Goal: Transaction & Acquisition: Purchase product/service

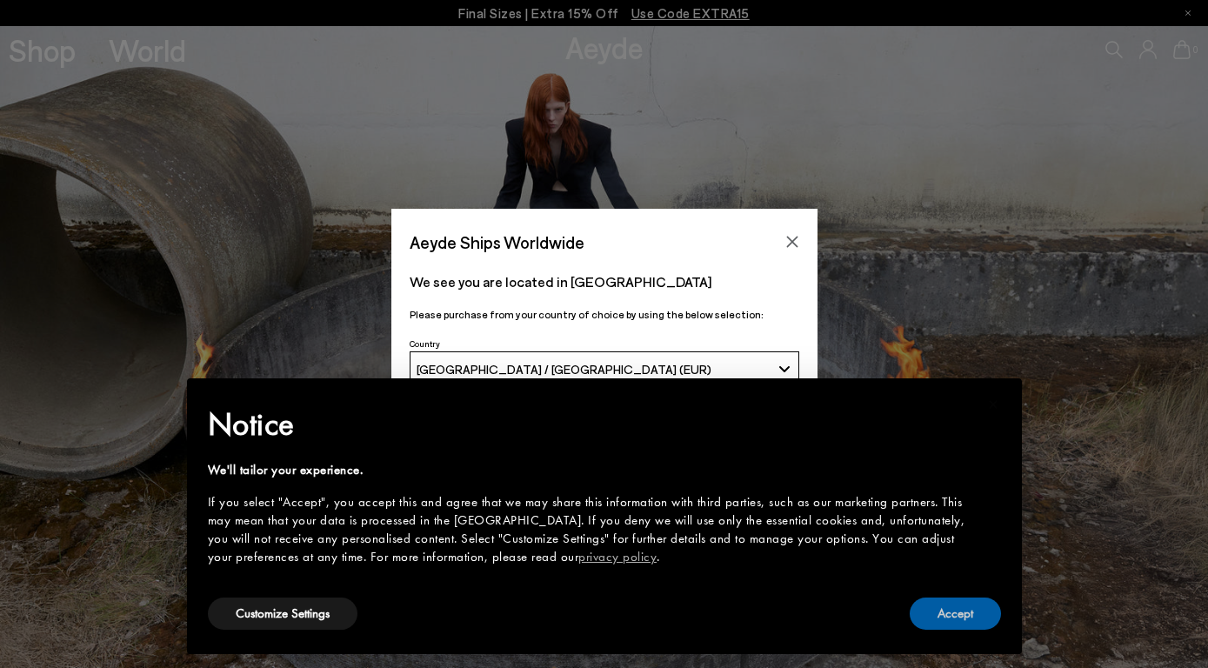
click at [955, 627] on button "Accept" at bounding box center [955, 613] width 91 height 32
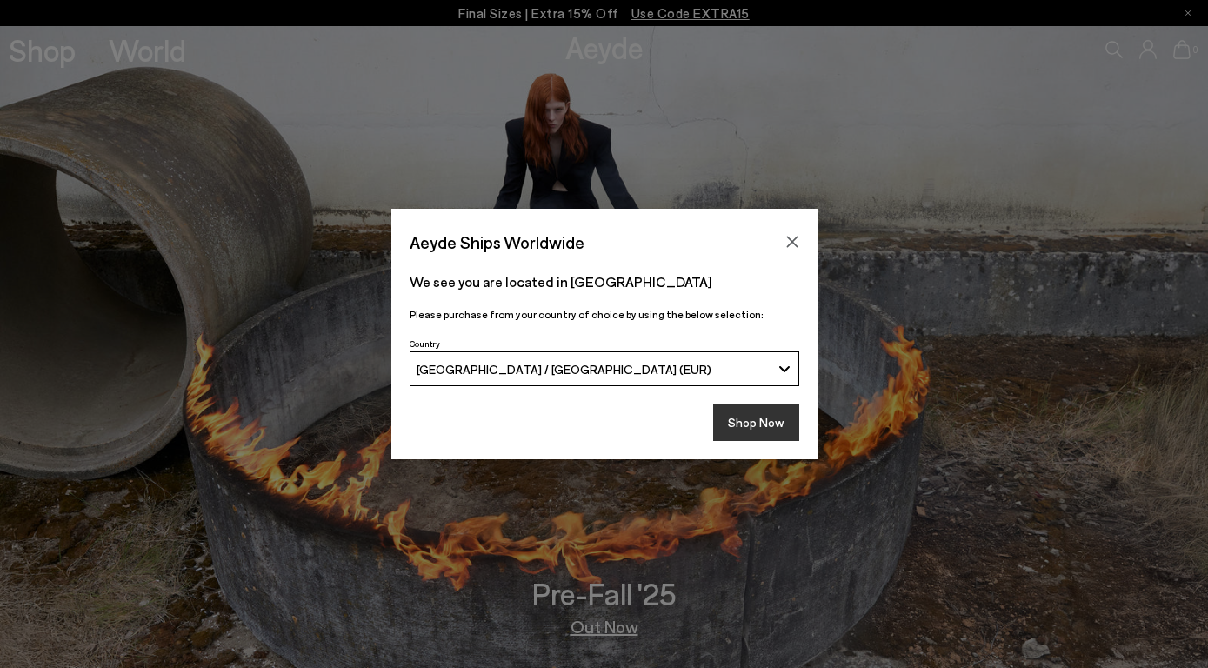
click at [750, 406] on button "Shop Now" at bounding box center [756, 422] width 86 height 37
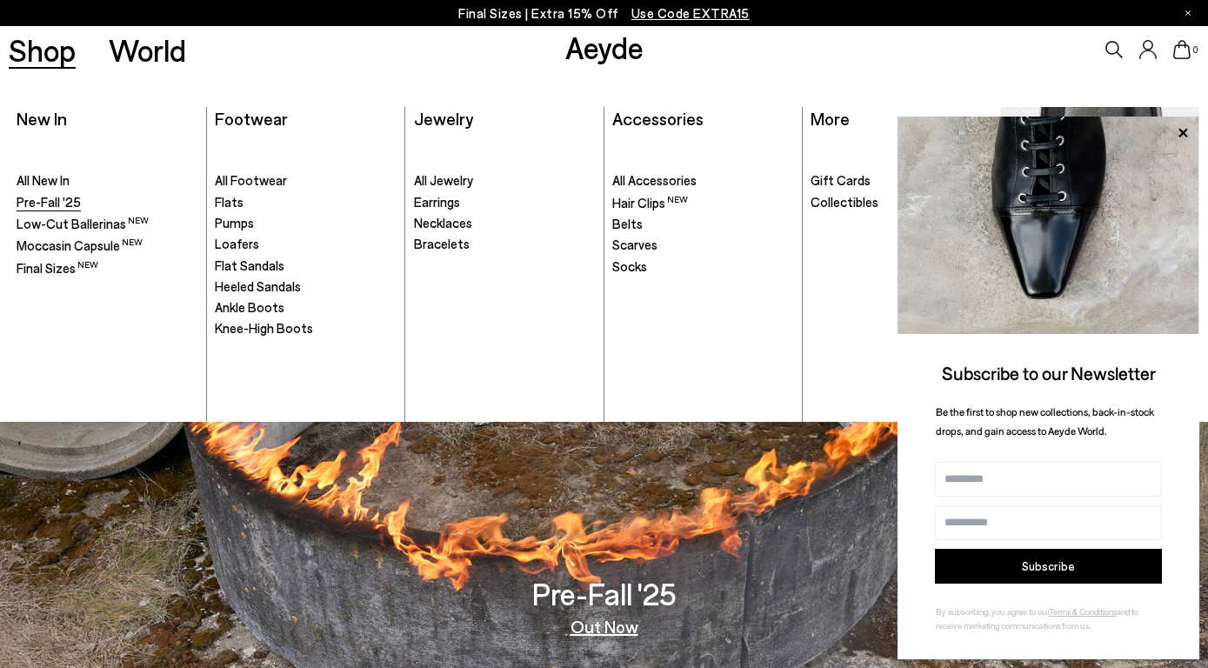
click at [56, 209] on span "Pre-Fall '25" at bounding box center [49, 202] width 64 height 16
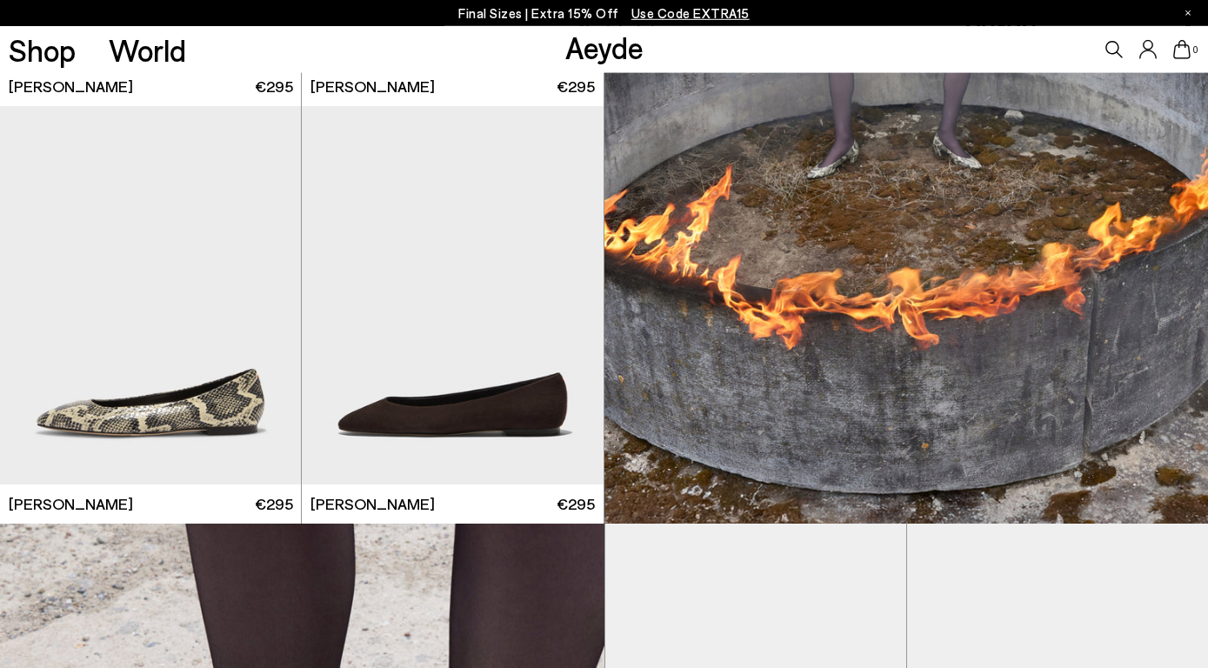
scroll to position [798, 0]
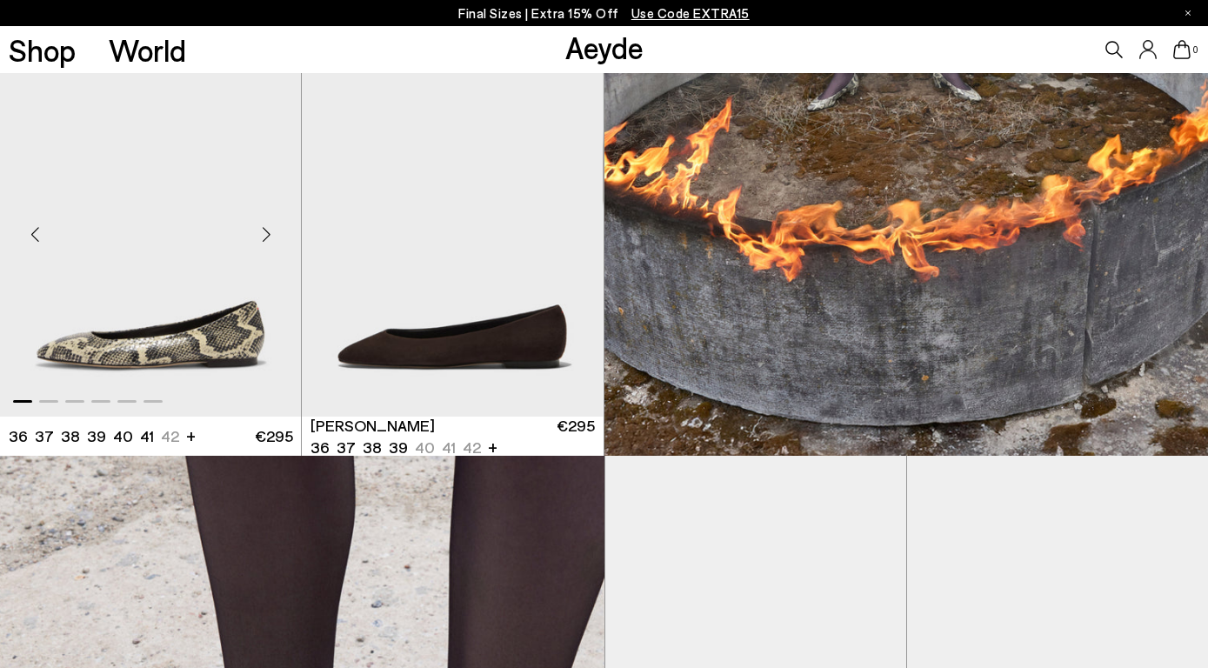
click at [124, 350] on img "1 / 6" at bounding box center [150, 227] width 301 height 378
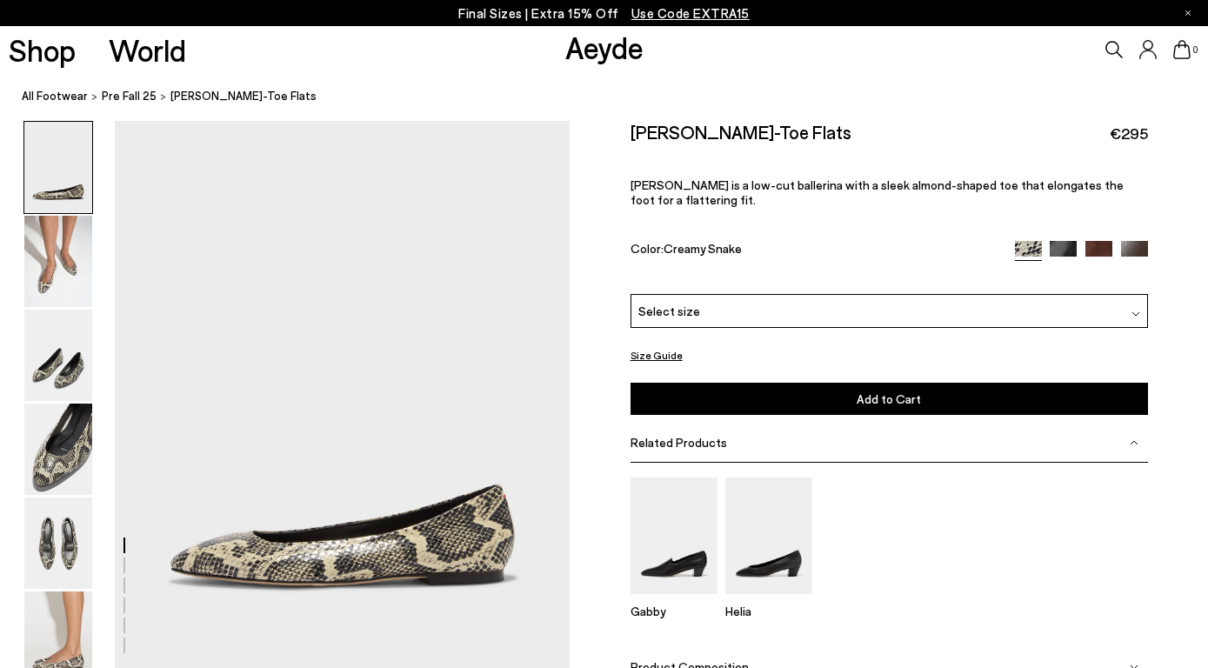
click at [905, 294] on div "Select size" at bounding box center [889, 311] width 517 height 34
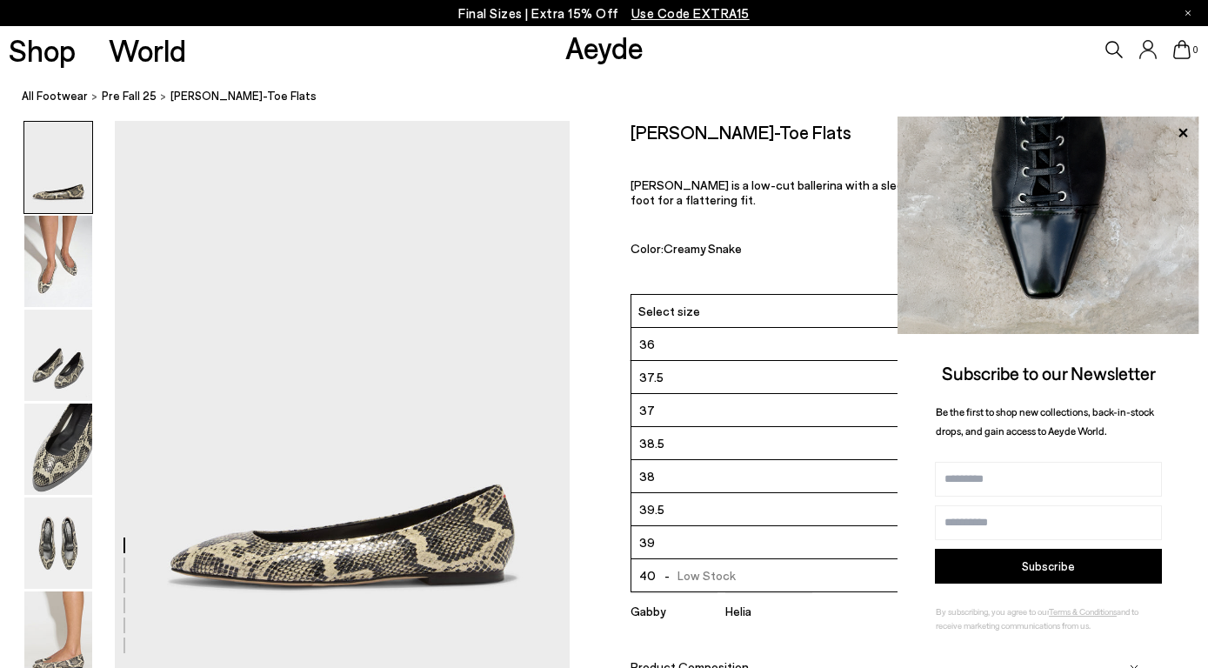
click at [723, 427] on li "38.5" at bounding box center [889, 443] width 516 height 33
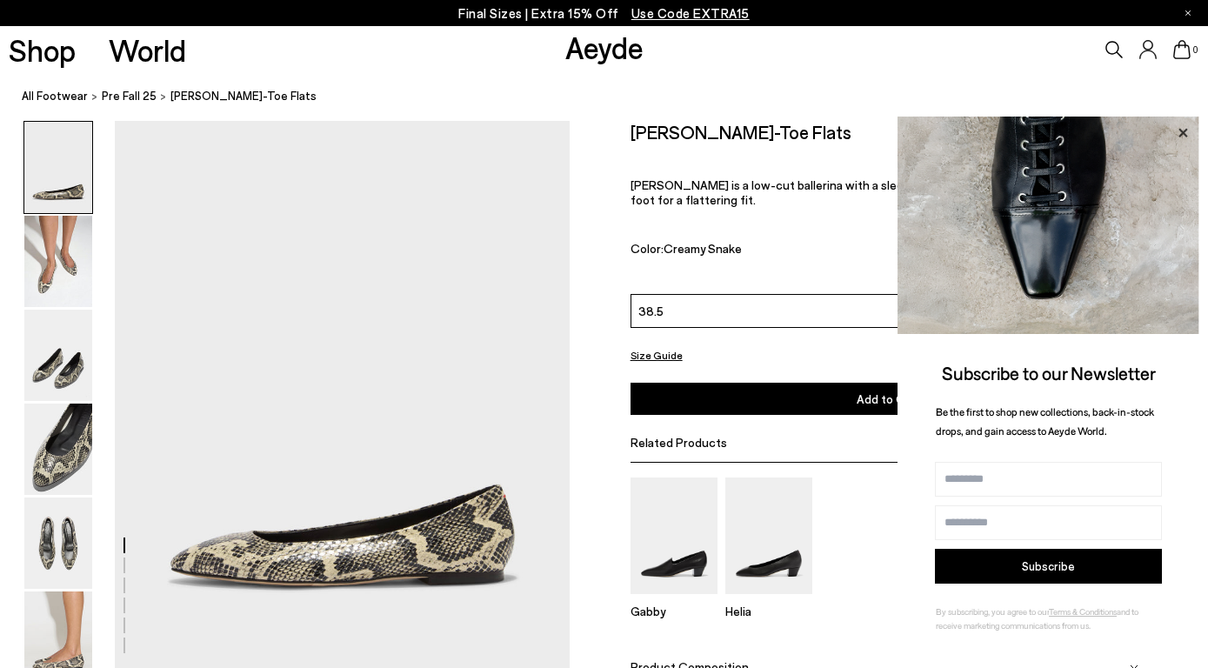
click at [1181, 129] on icon at bounding box center [1182, 132] width 9 height 9
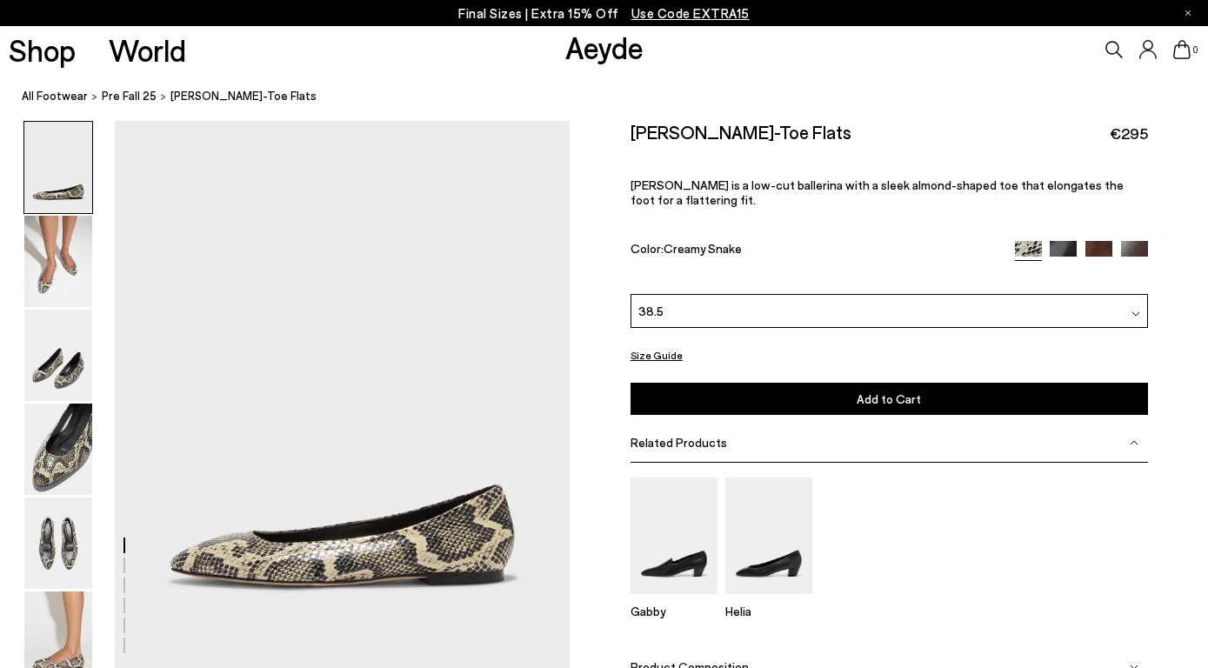
click at [864, 391] on span "Add to Cart" at bounding box center [889, 398] width 64 height 15
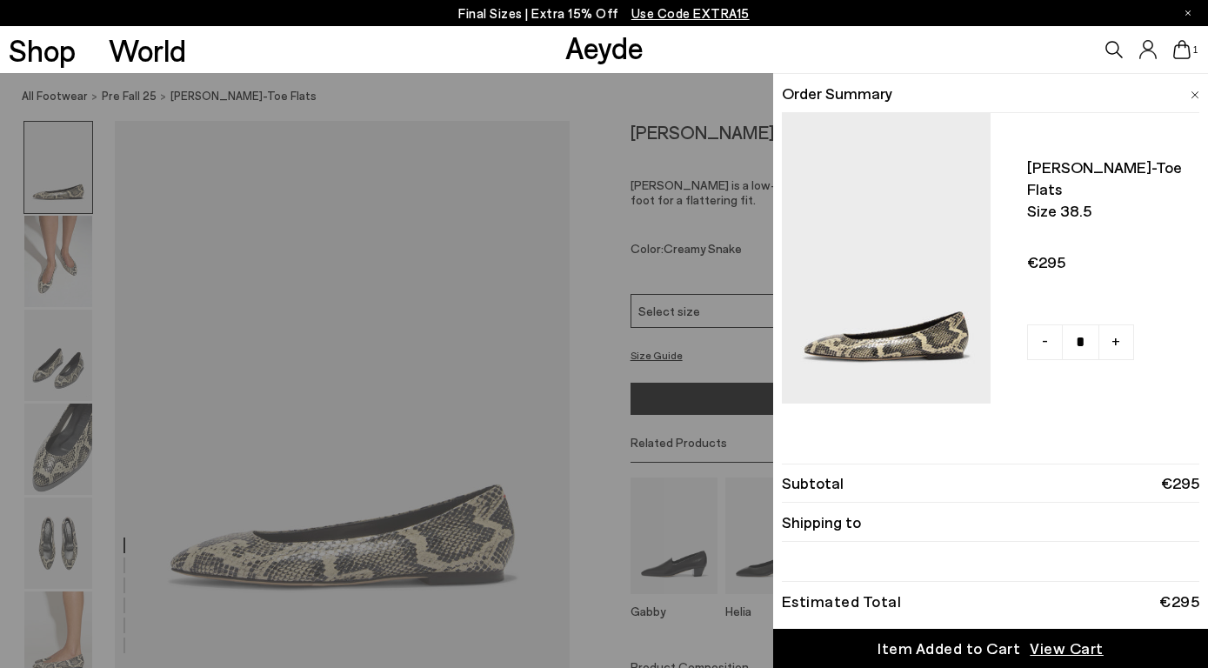
click at [630, 110] on div "Quick Add Color Size View Details Order Summary Ellie almond-toe flats Size 38.…" at bounding box center [604, 370] width 1208 height 595
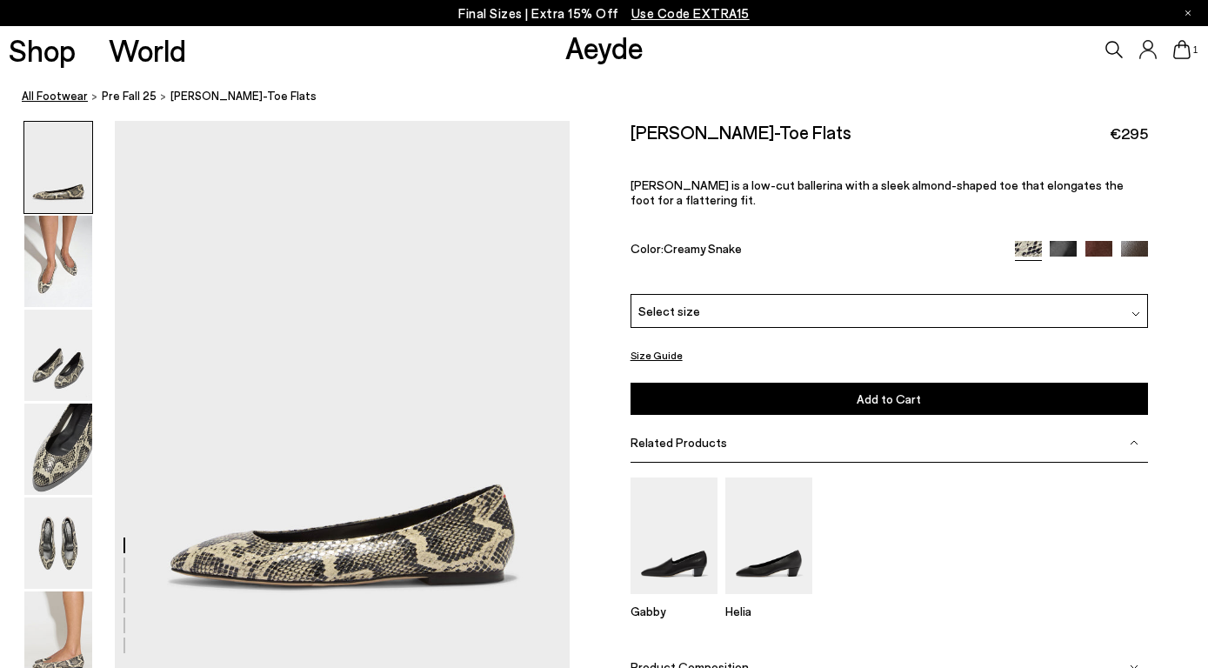
click at [46, 96] on link "All Footwear" at bounding box center [55, 96] width 66 height 18
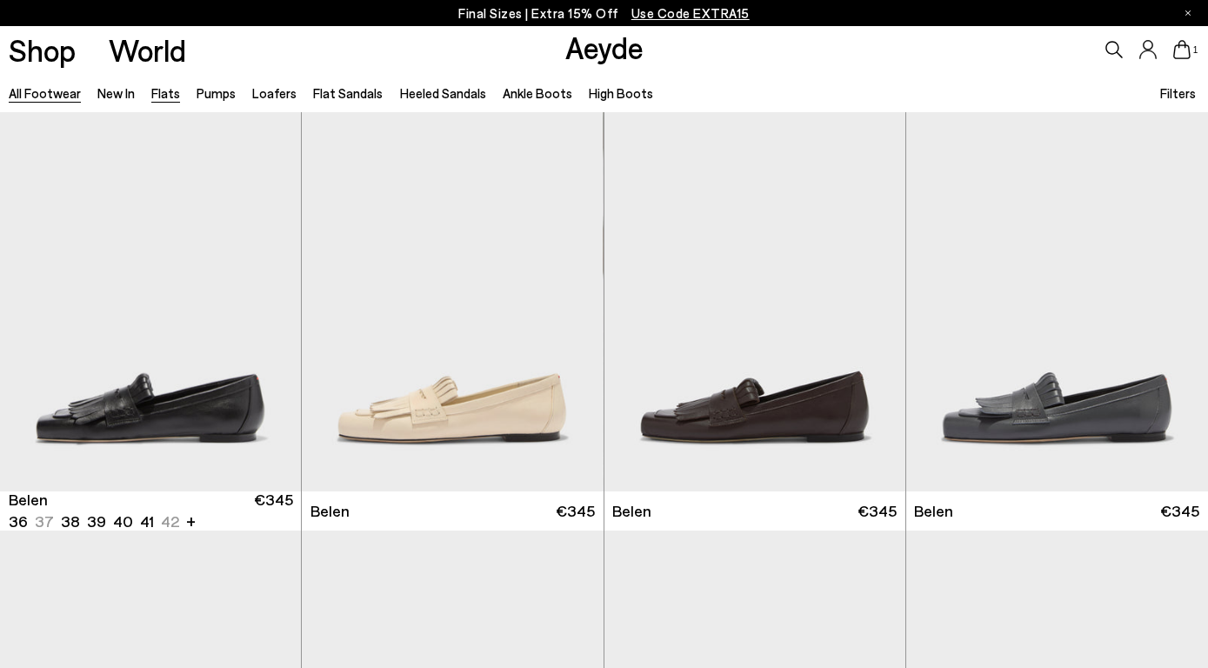
click at [151, 98] on link "Flats" at bounding box center [165, 93] width 29 height 16
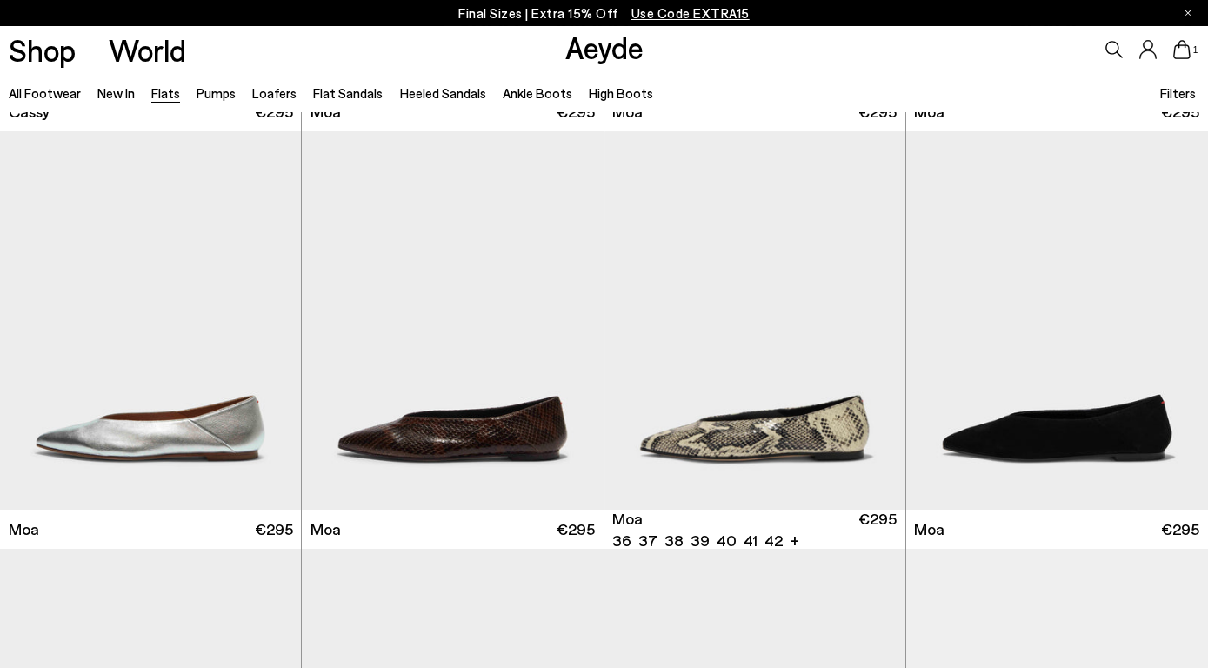
scroll to position [2489, 0]
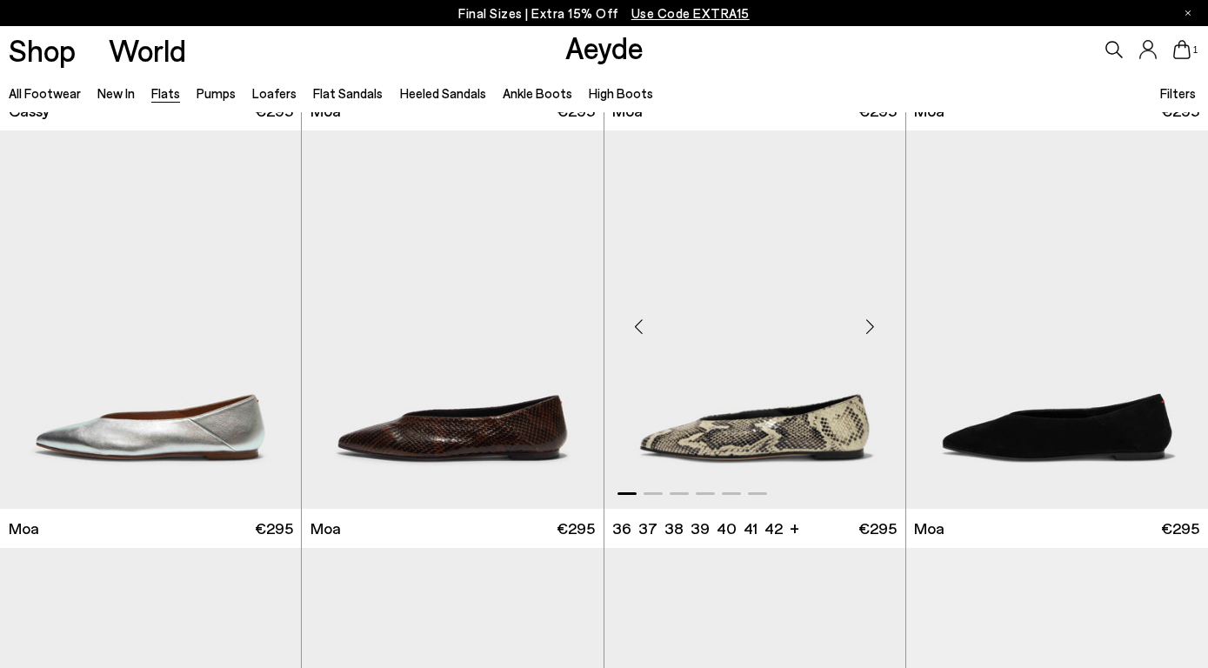
click at [737, 441] on img "1 / 6" at bounding box center [754, 319] width 301 height 378
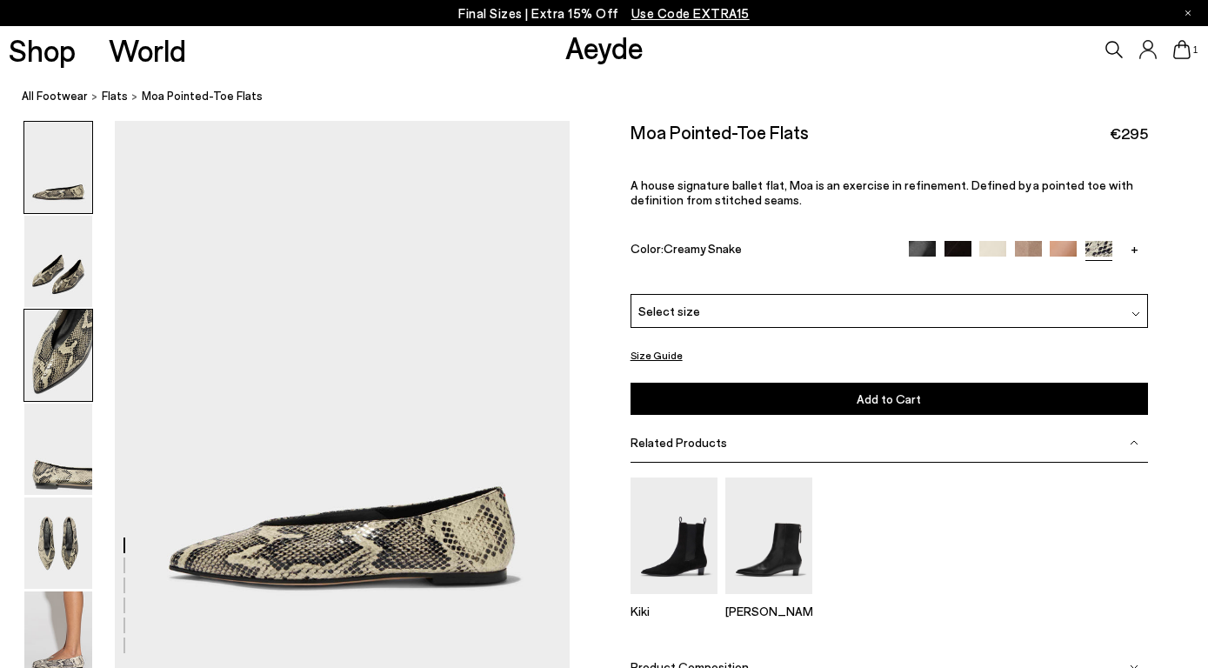
click at [55, 360] on img at bounding box center [58, 355] width 68 height 91
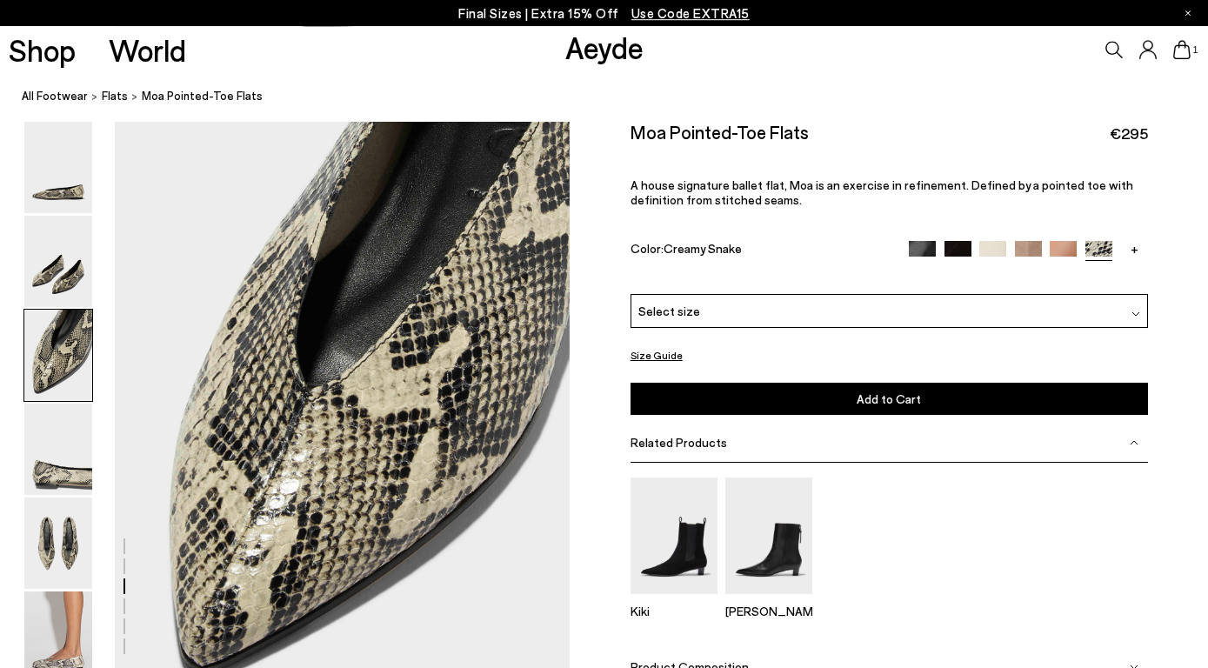
scroll to position [1160, 0]
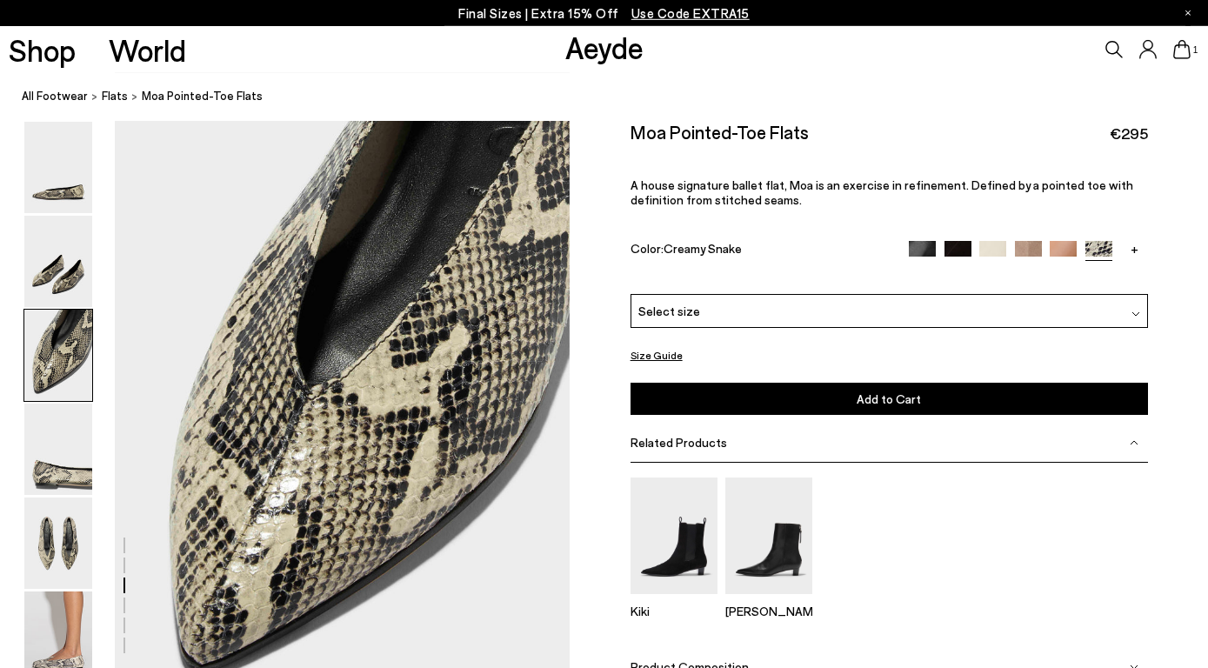
click at [953, 294] on div "Select size" at bounding box center [889, 311] width 517 height 34
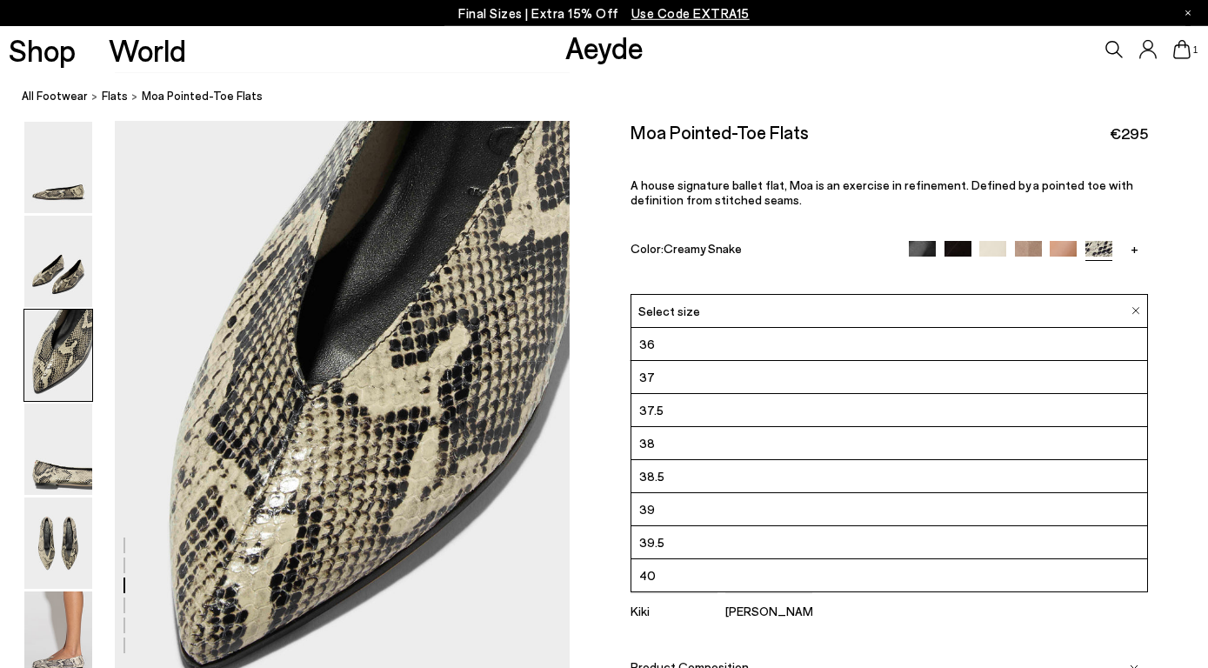
click at [804, 460] on li "38.5" at bounding box center [889, 476] width 516 height 33
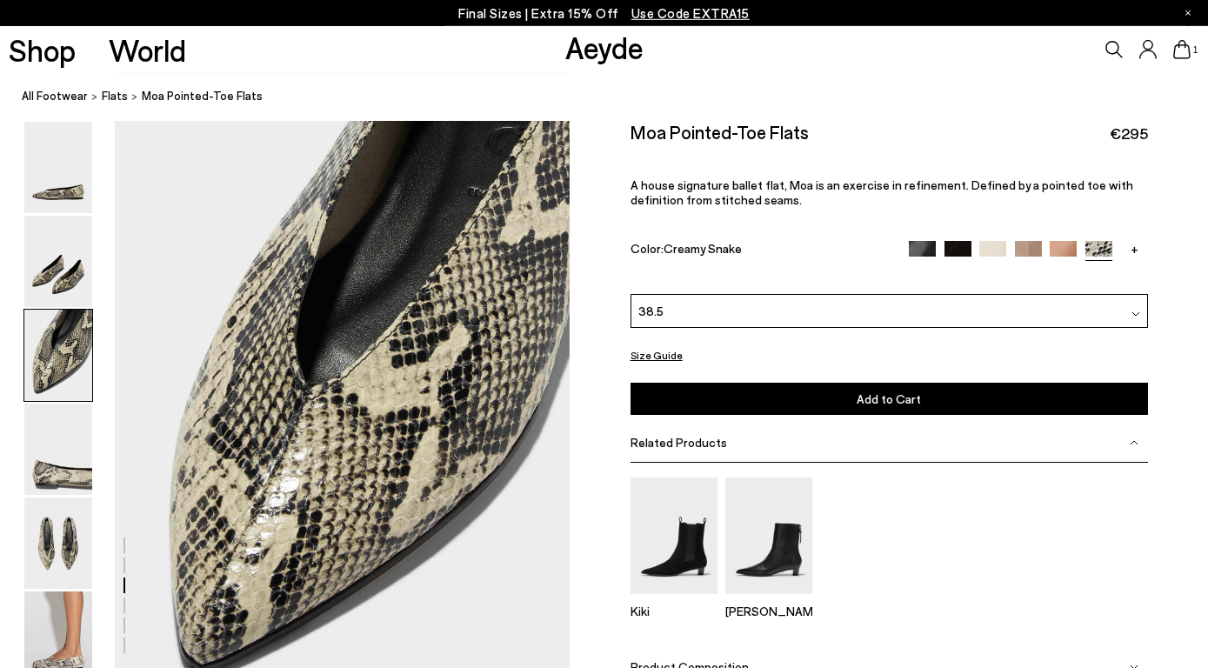
click at [872, 391] on span "Add to Cart" at bounding box center [889, 398] width 64 height 15
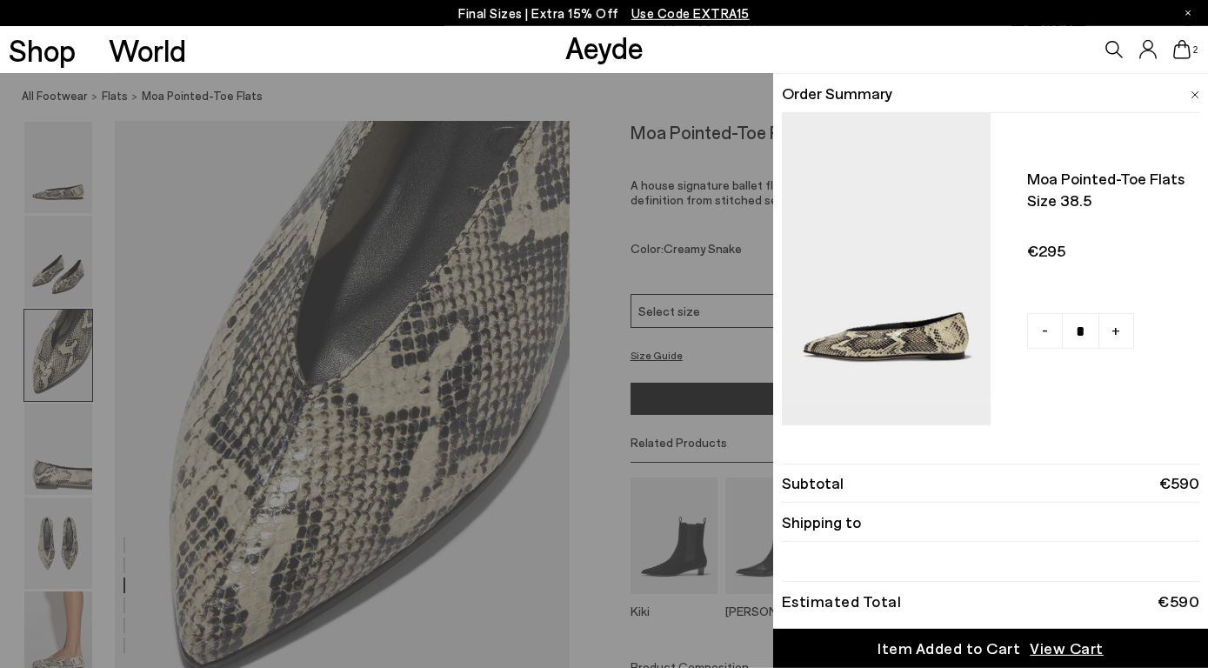
click at [608, 401] on div "Quick Add Color Size View Details Order Summary Moa pointed-toe flats Size 38.5…" at bounding box center [604, 370] width 1208 height 595
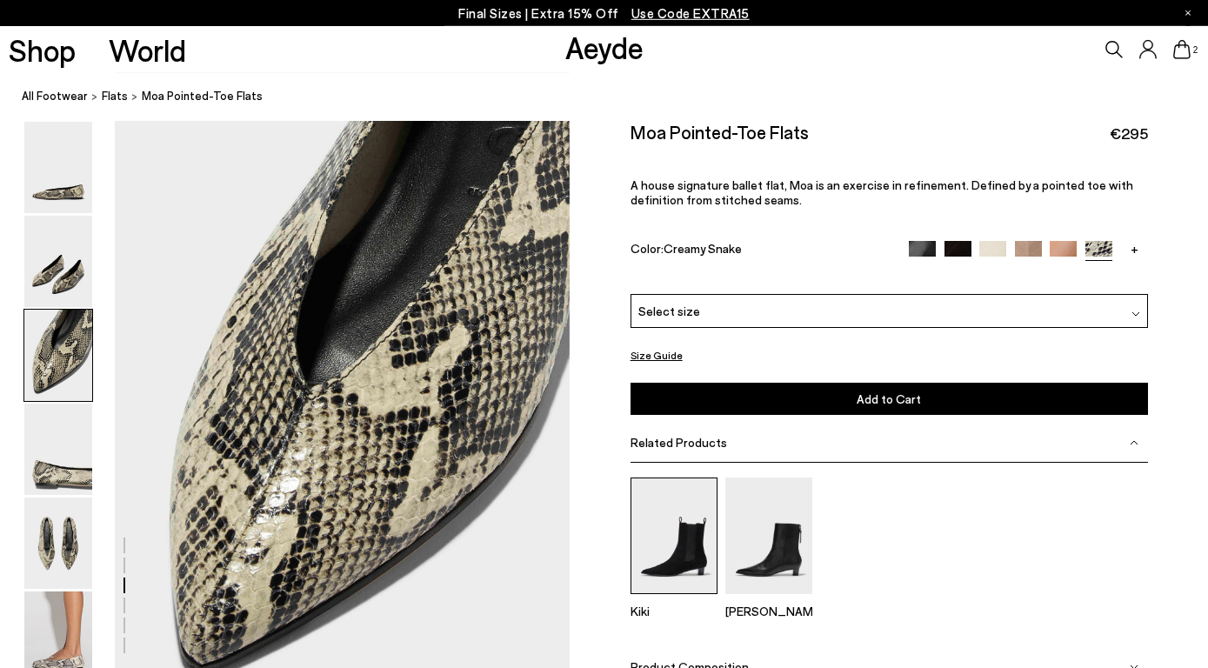
click at [679, 506] on img at bounding box center [674, 535] width 87 height 116
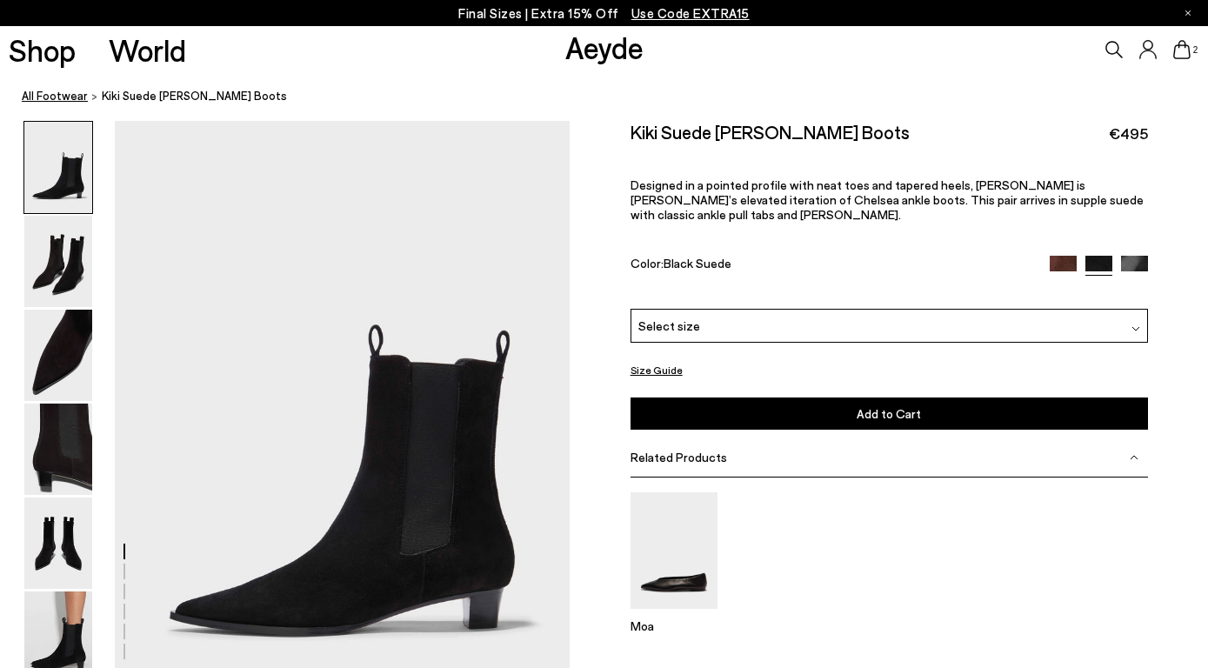
click at [53, 94] on link "All Footwear" at bounding box center [55, 96] width 66 height 18
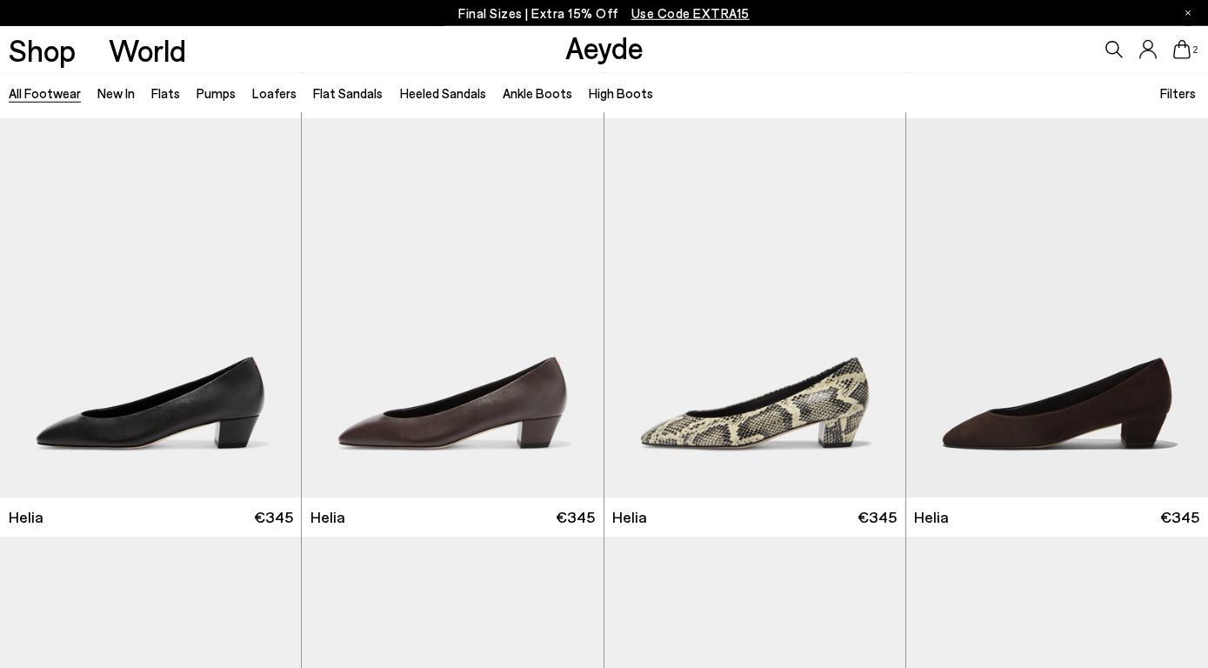
scroll to position [2938, 0]
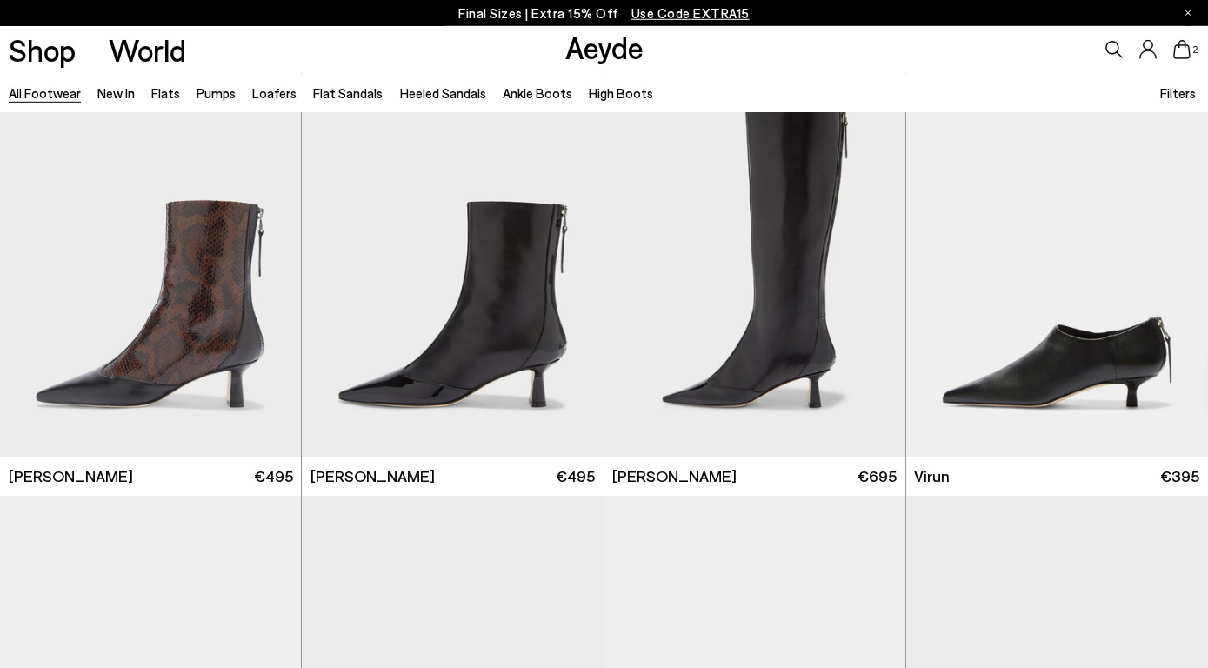
scroll to position [5033, 0]
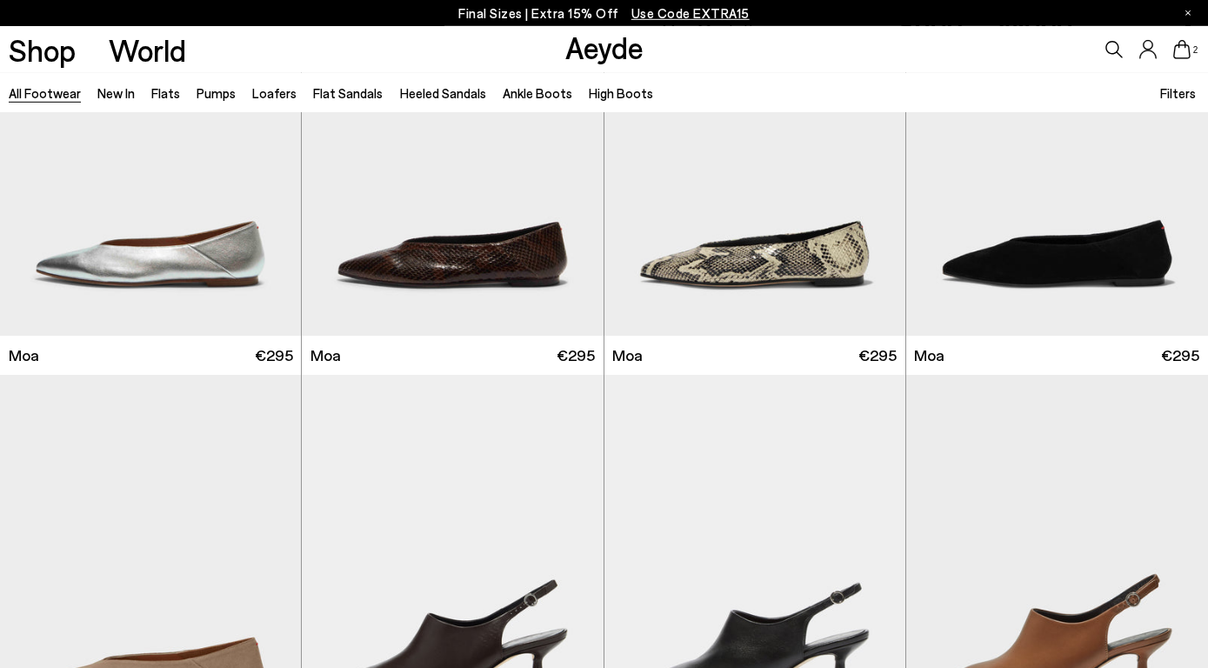
scroll to position [7264, 0]
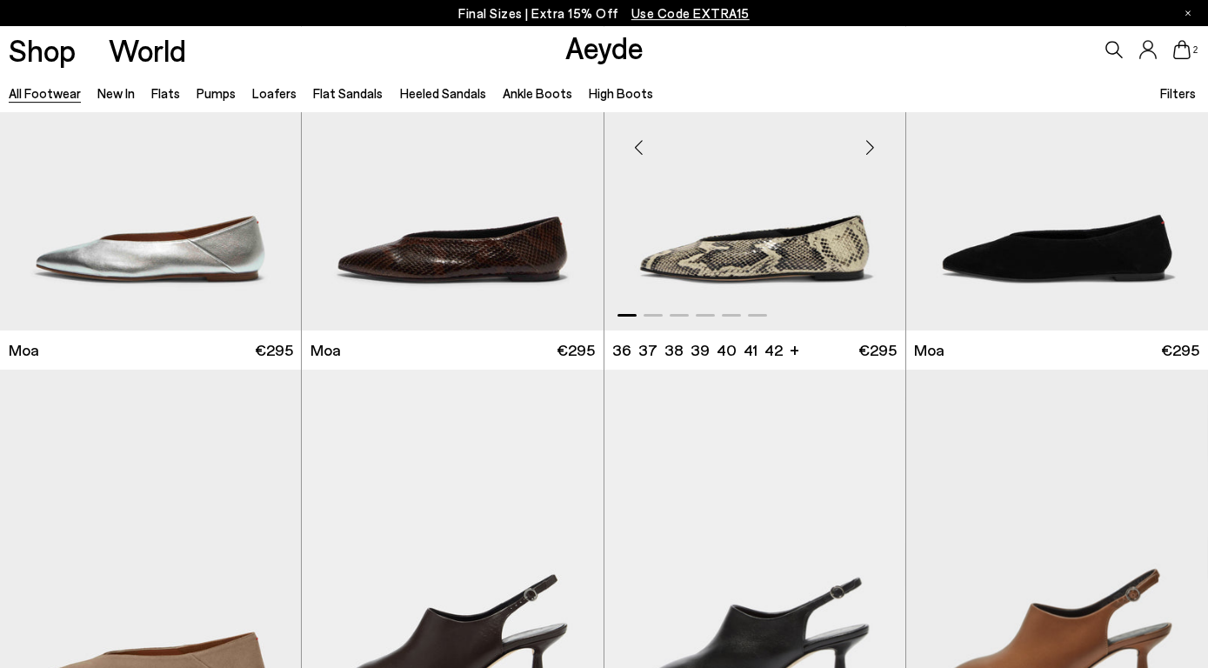
click at [744, 260] on img "1 / 6" at bounding box center [754, 140] width 301 height 378
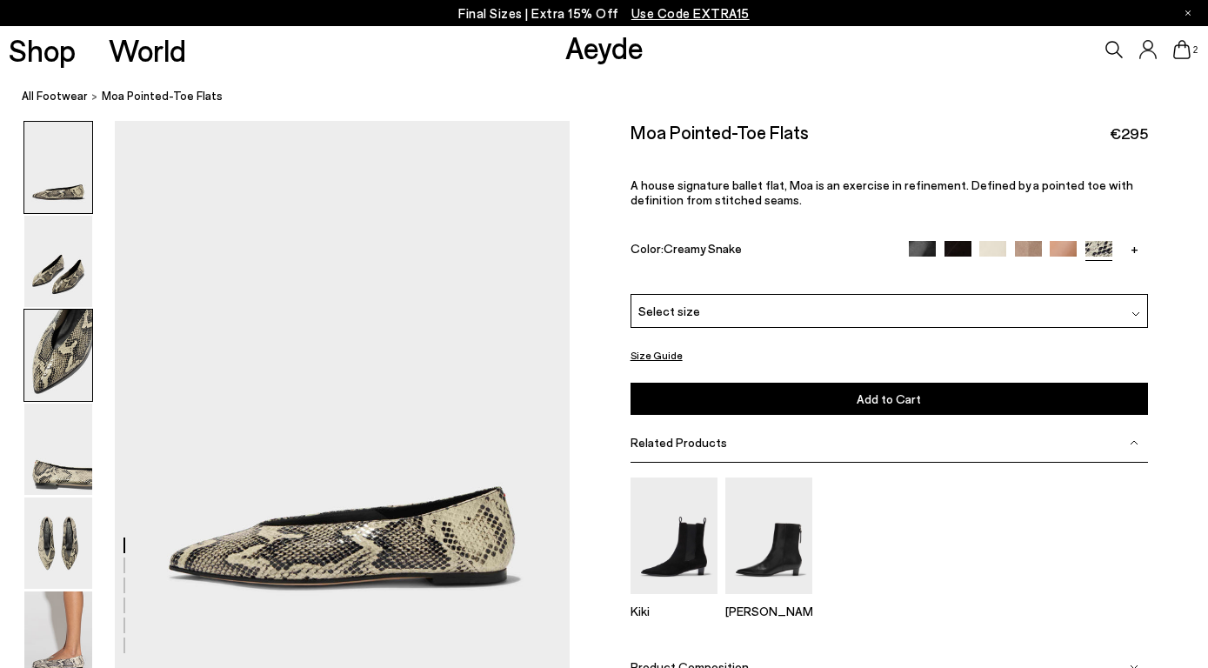
click at [47, 364] on img at bounding box center [58, 355] width 68 height 91
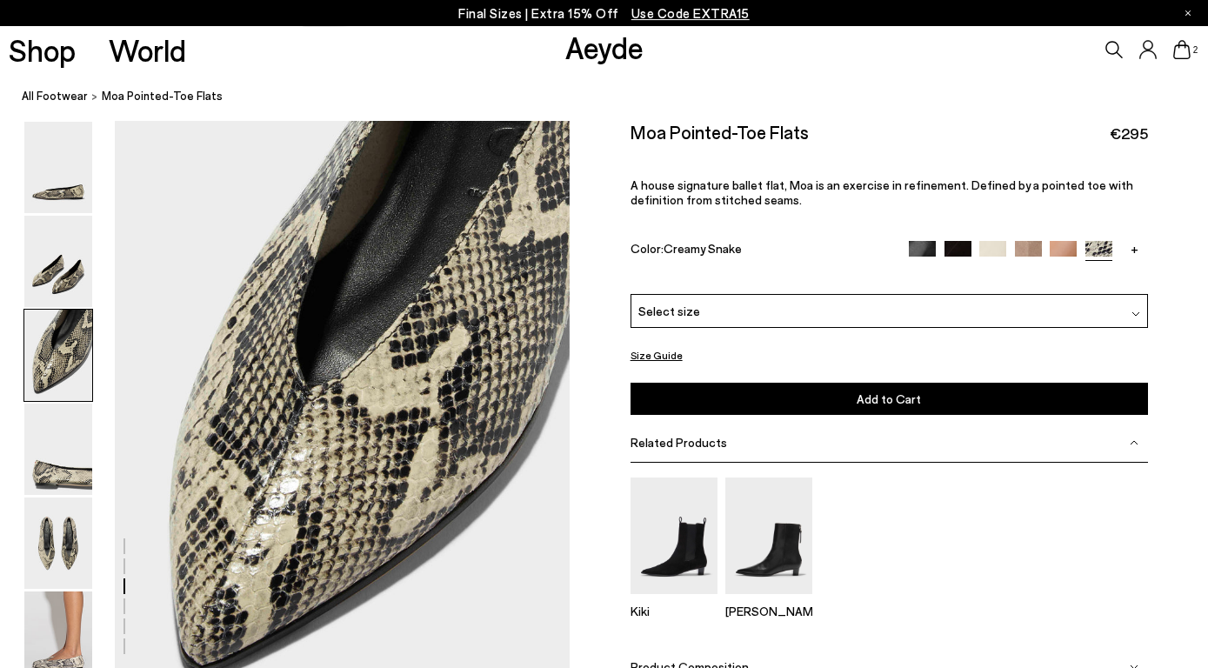
scroll to position [1160, 0]
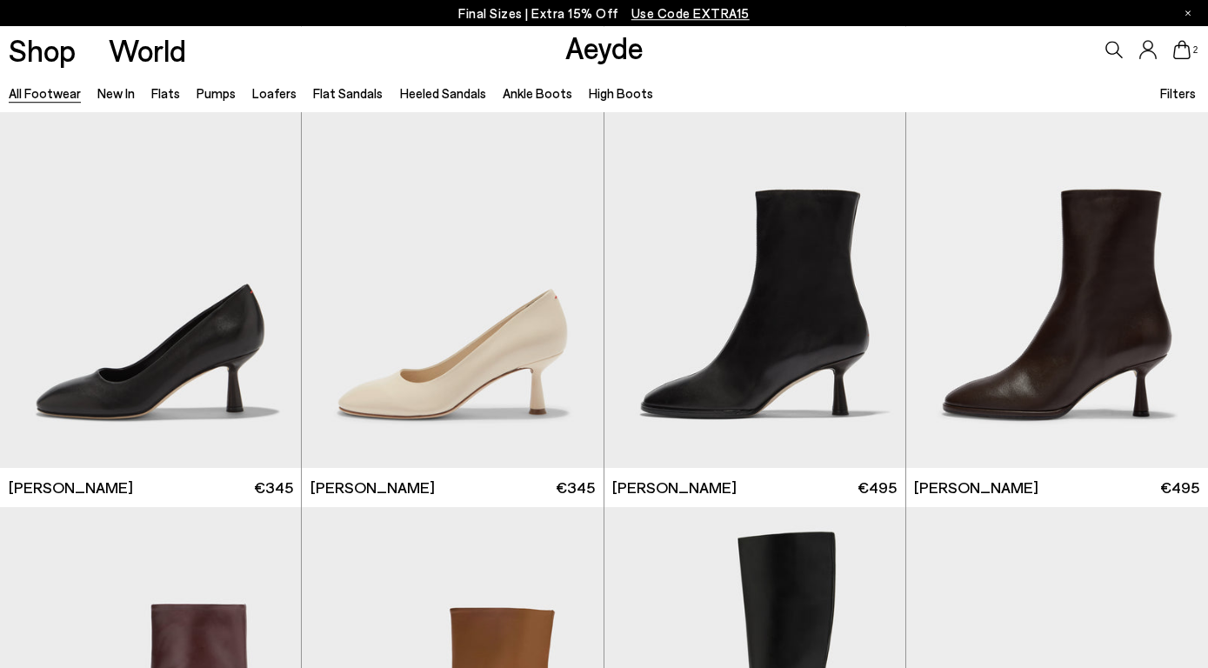
scroll to position [7989, 0]
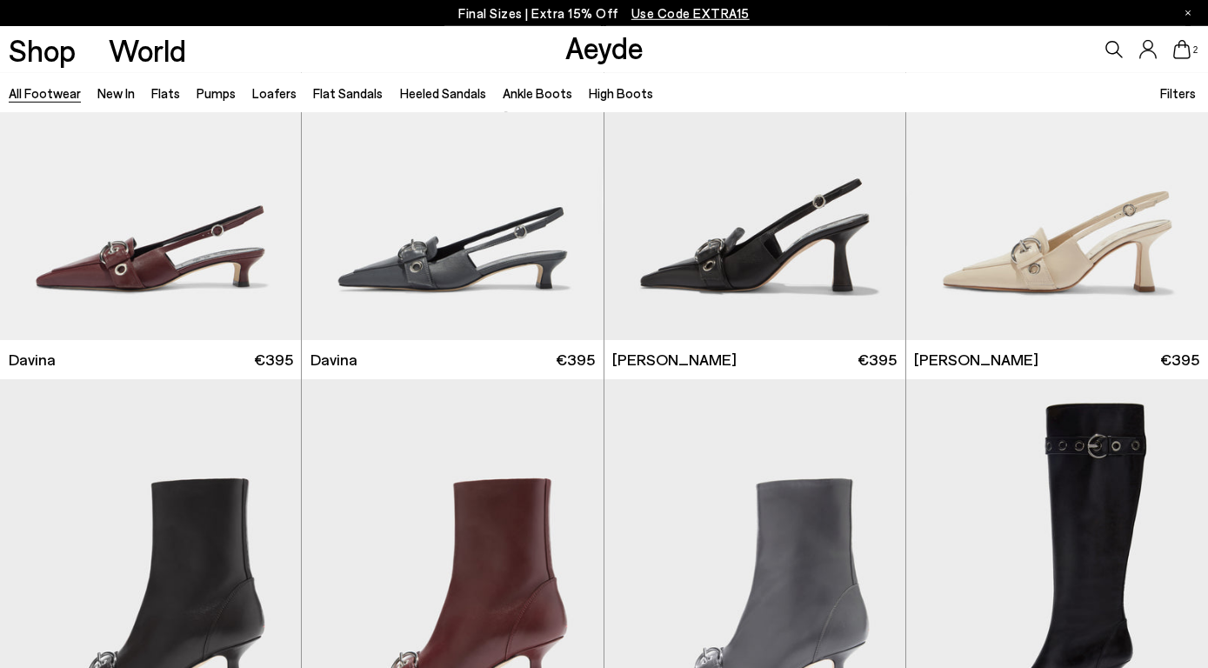
scroll to position [10022, 0]
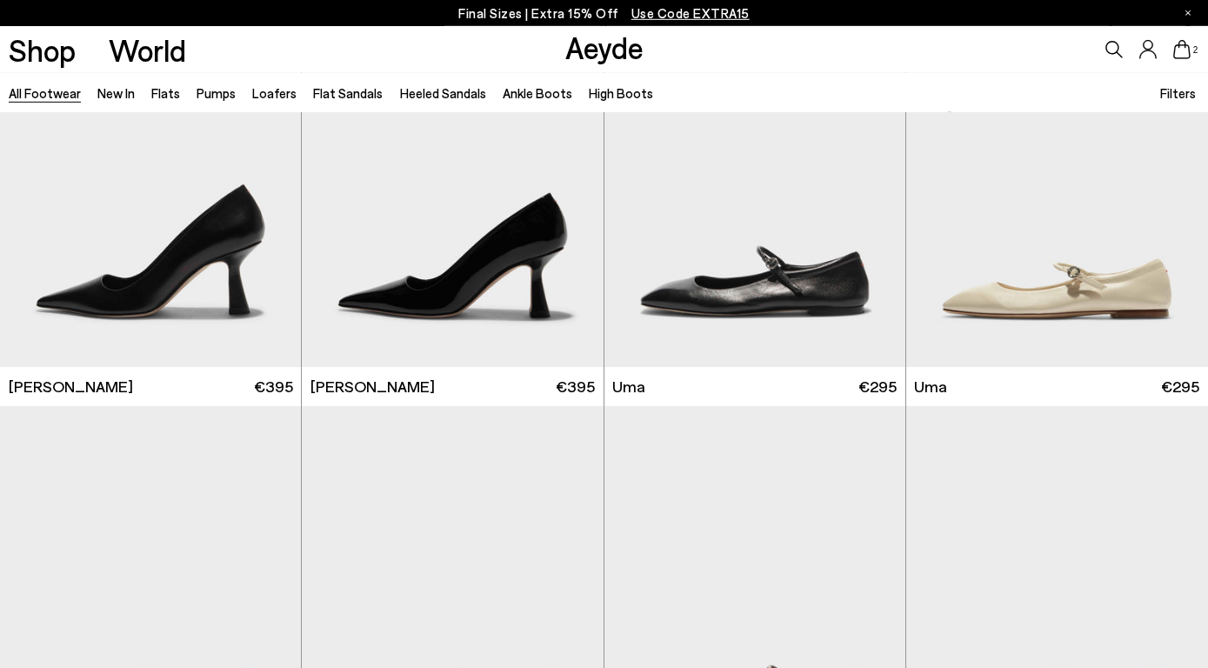
scroll to position [12530, 0]
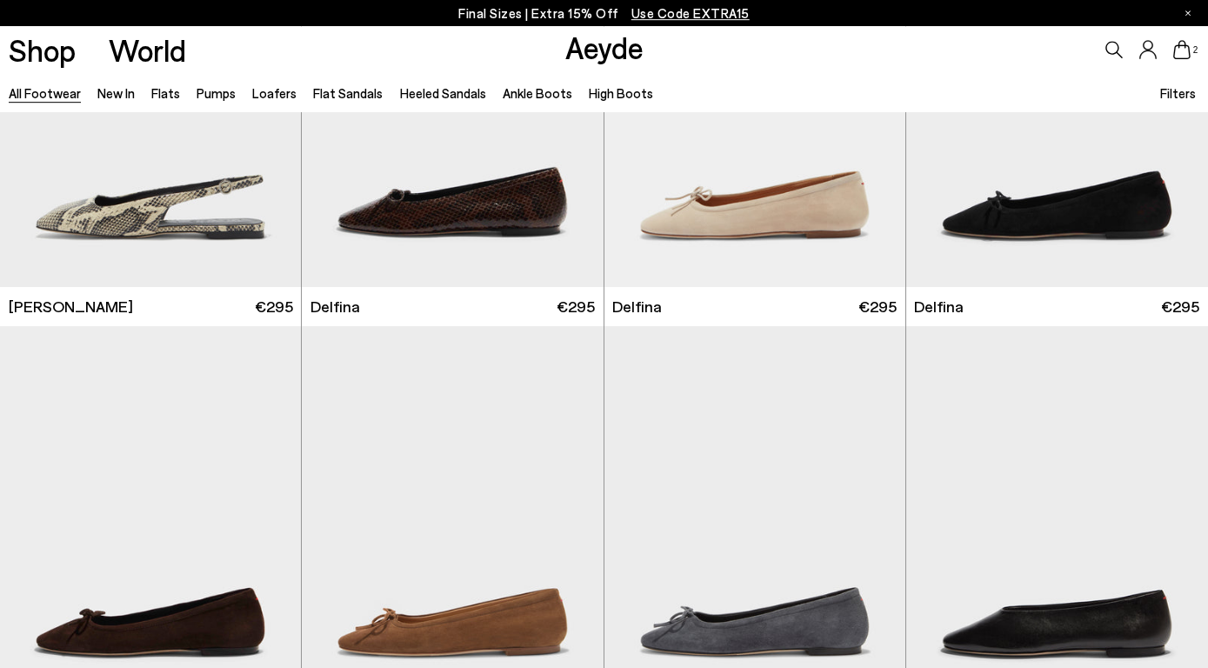
scroll to position [15036, 0]
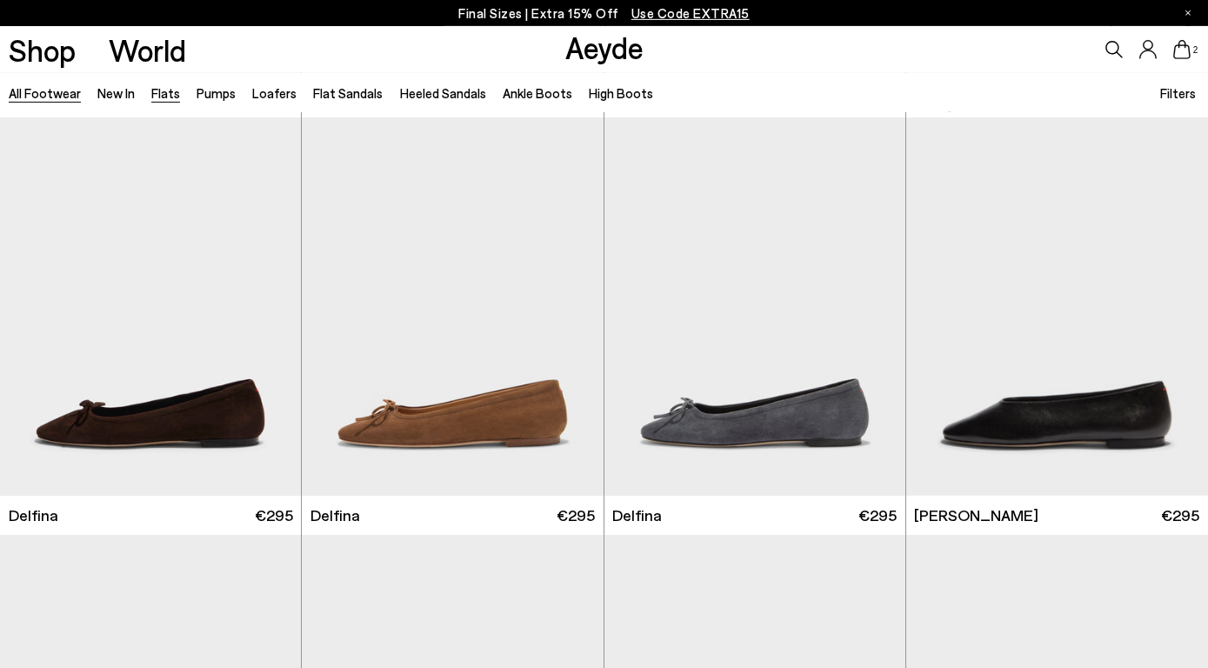
click at [166, 93] on link "Flats" at bounding box center [165, 93] width 29 height 16
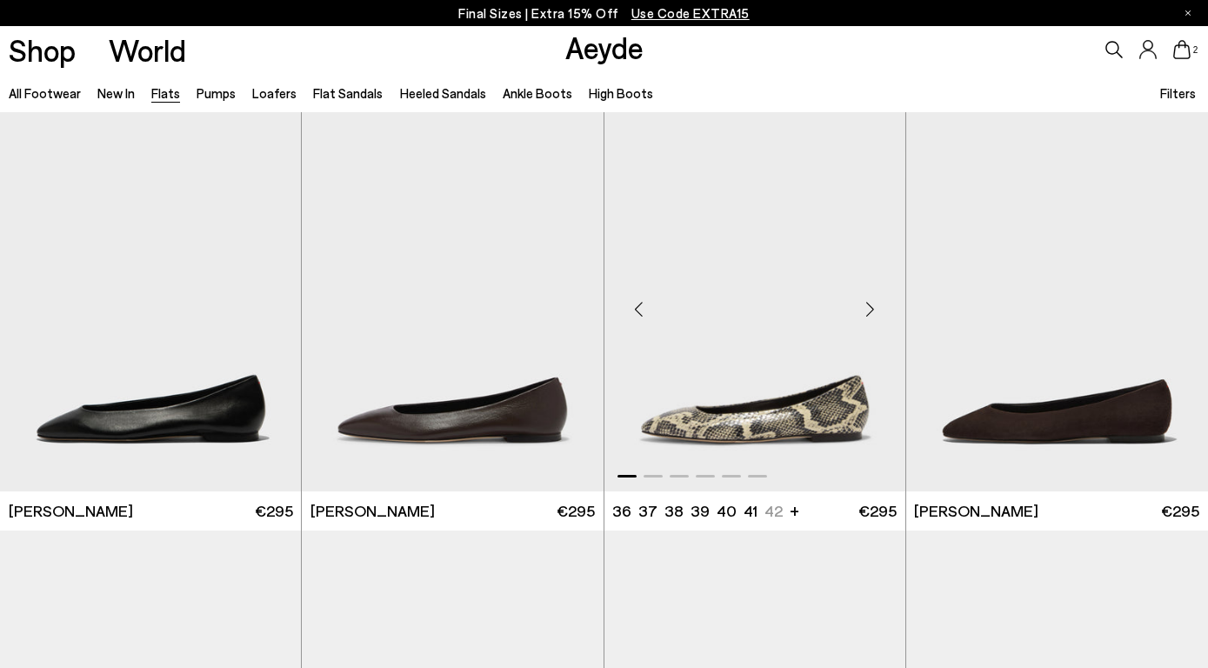
click at [768, 384] on img "1 / 6" at bounding box center [754, 301] width 301 height 378
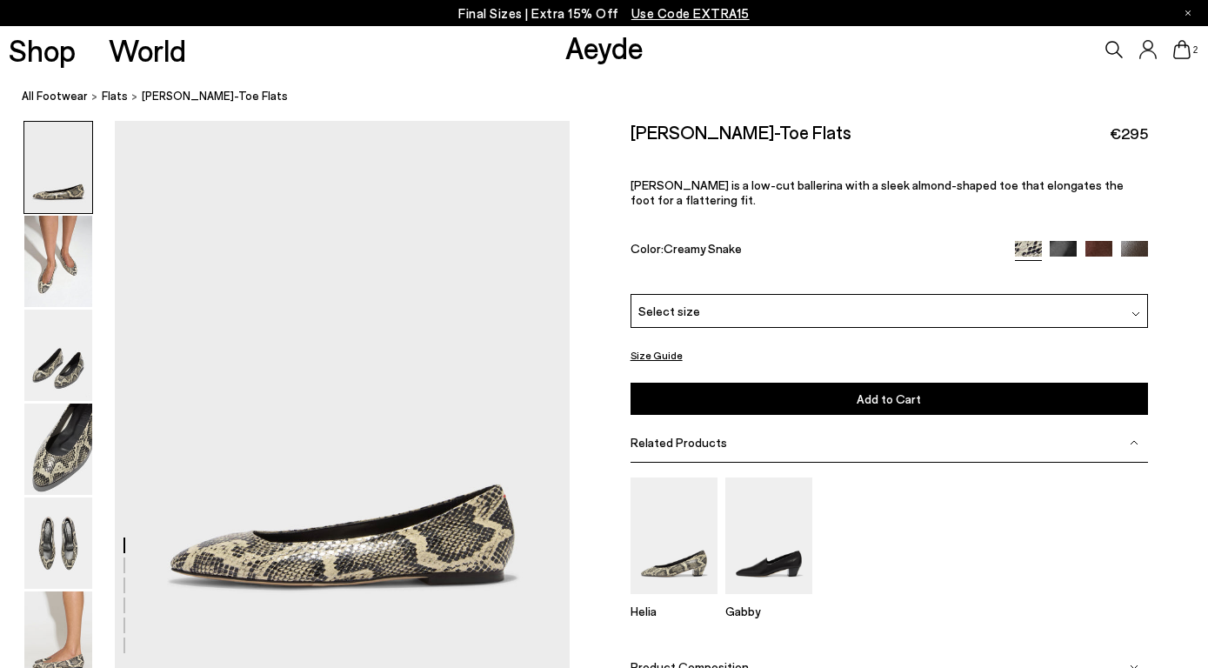
click at [911, 294] on div "Select size" at bounding box center [889, 311] width 517 height 34
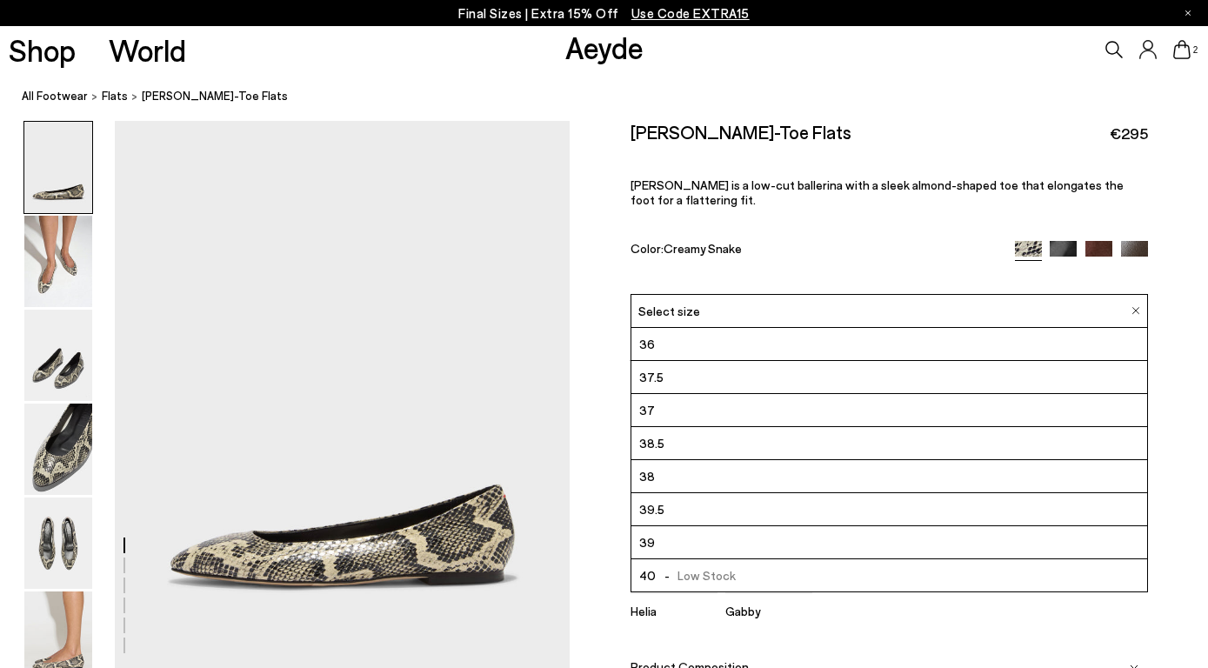
click at [716, 460] on li "38" at bounding box center [889, 476] width 516 height 33
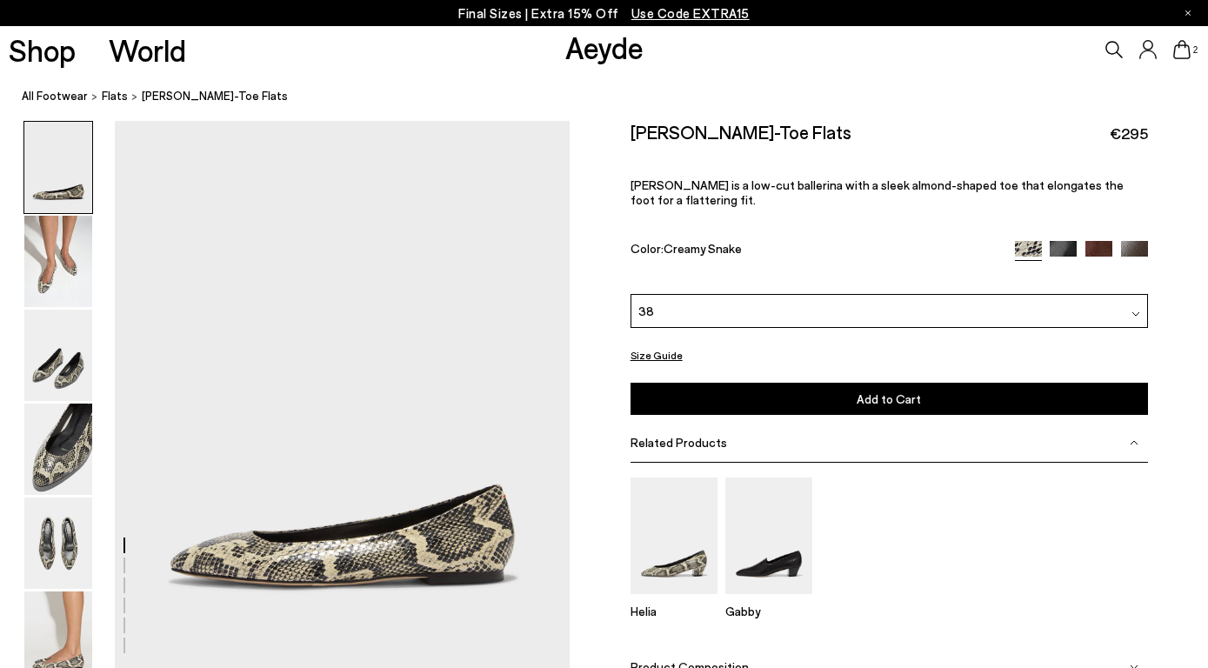
click at [723, 294] on div "38" at bounding box center [889, 311] width 517 height 34
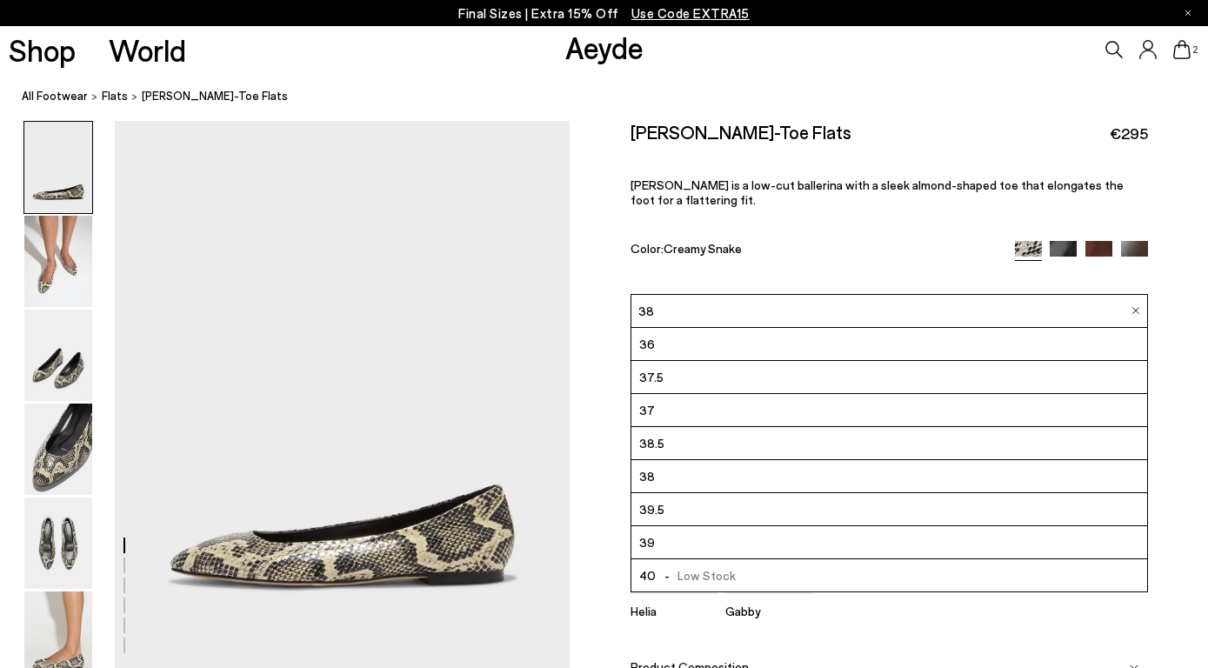
click at [693, 460] on li "38" at bounding box center [889, 476] width 516 height 33
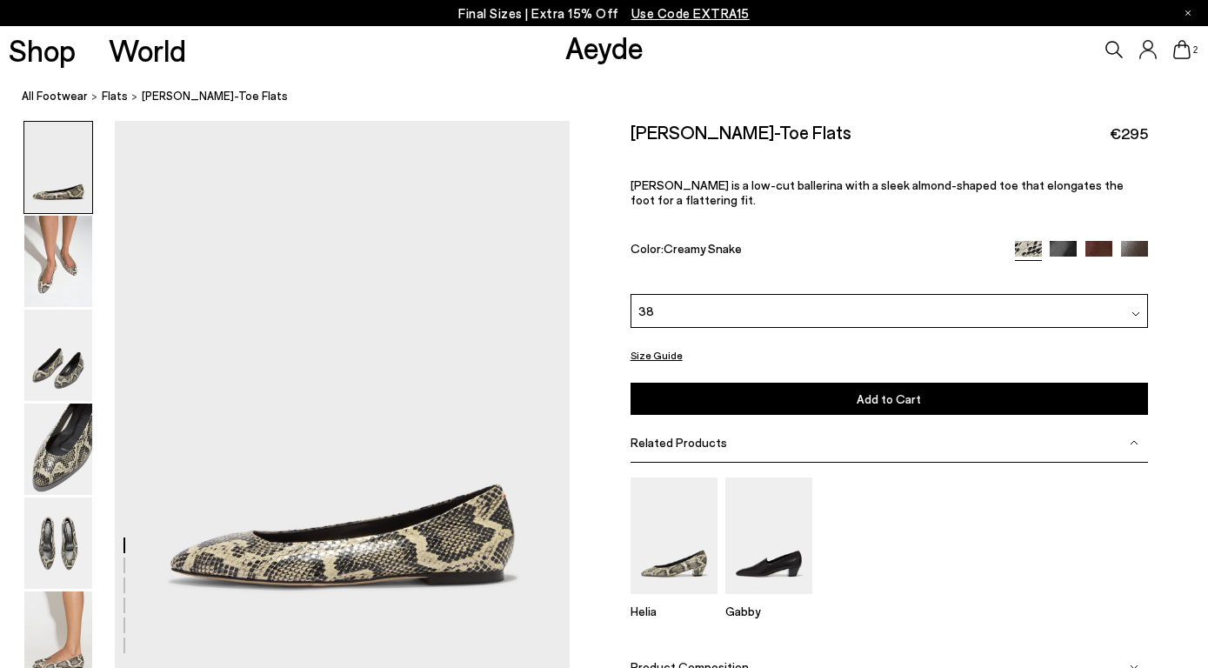
click at [757, 383] on button "Add to Cart Select a Size First" at bounding box center [889, 399] width 517 height 32
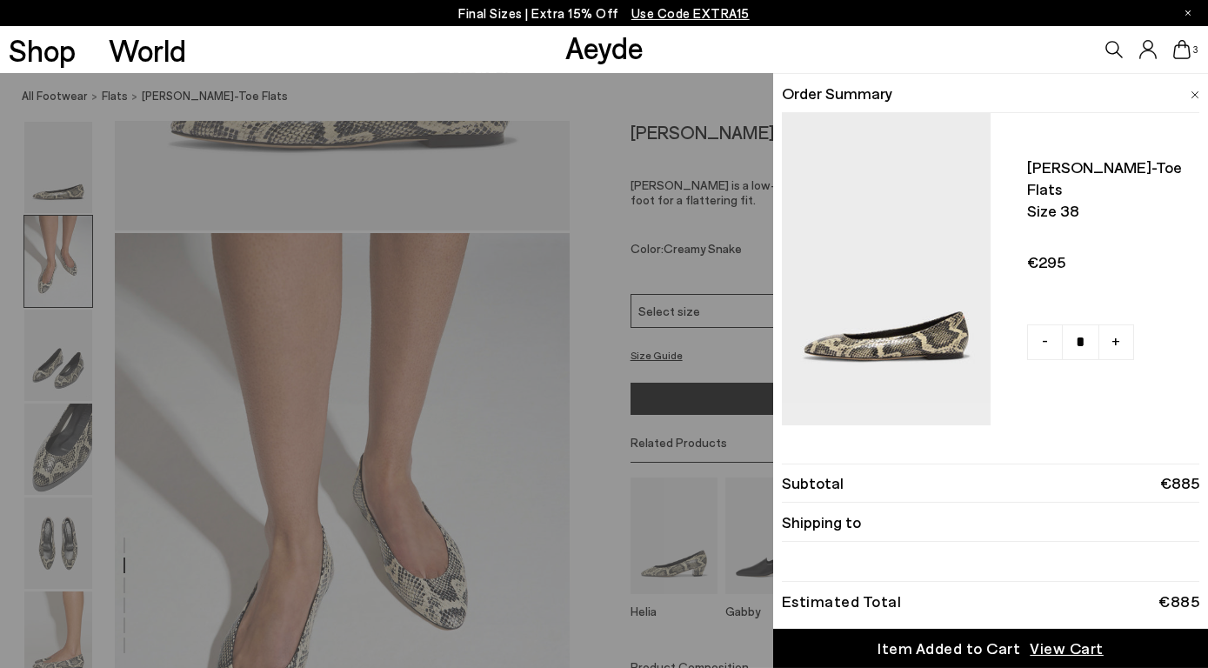
scroll to position [563, 0]
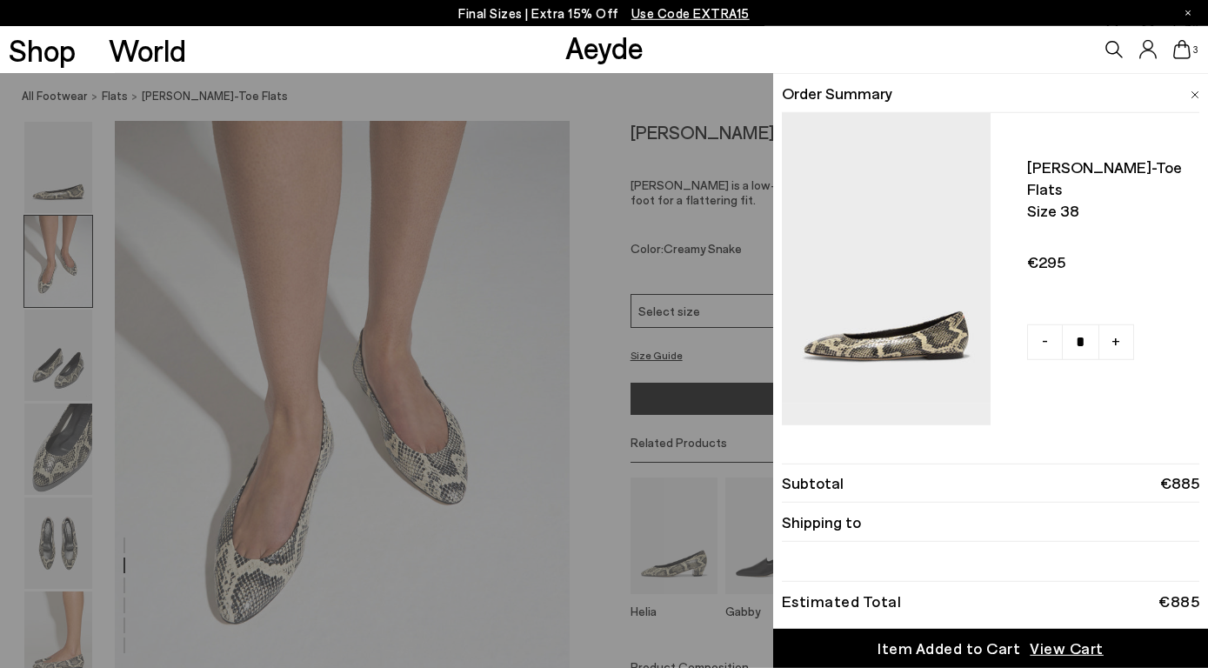
click at [1197, 91] on span at bounding box center [1195, 92] width 9 height 23
click at [1178, 58] on icon at bounding box center [1182, 49] width 17 height 19
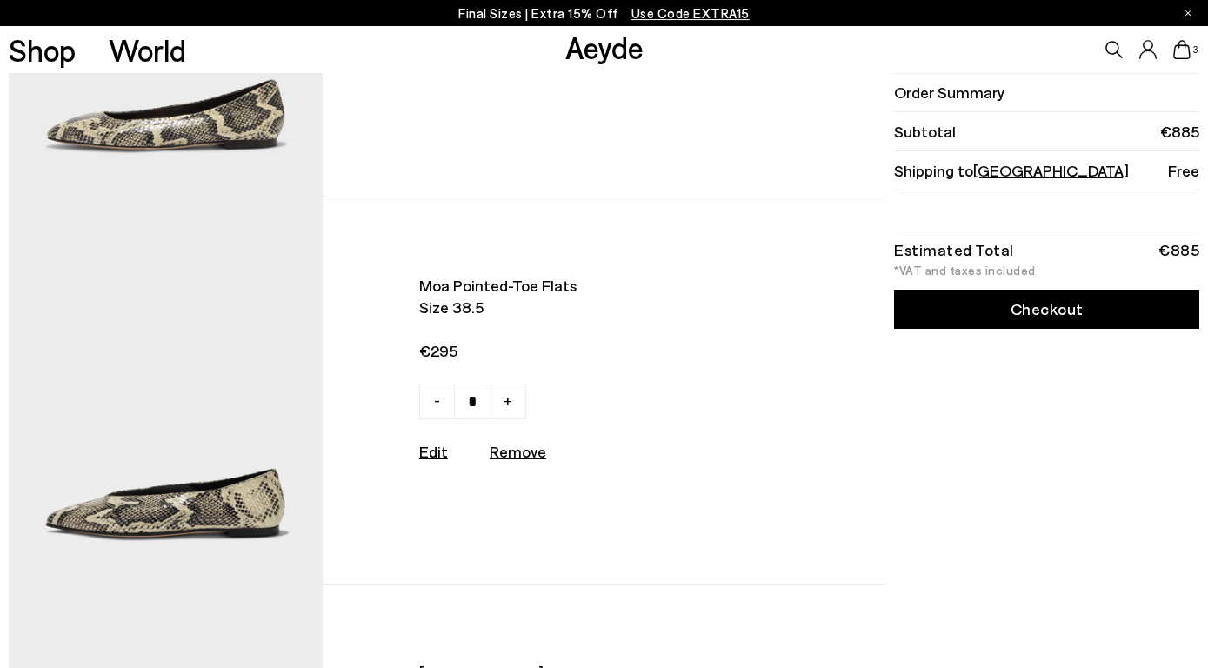
scroll to position [282, 0]
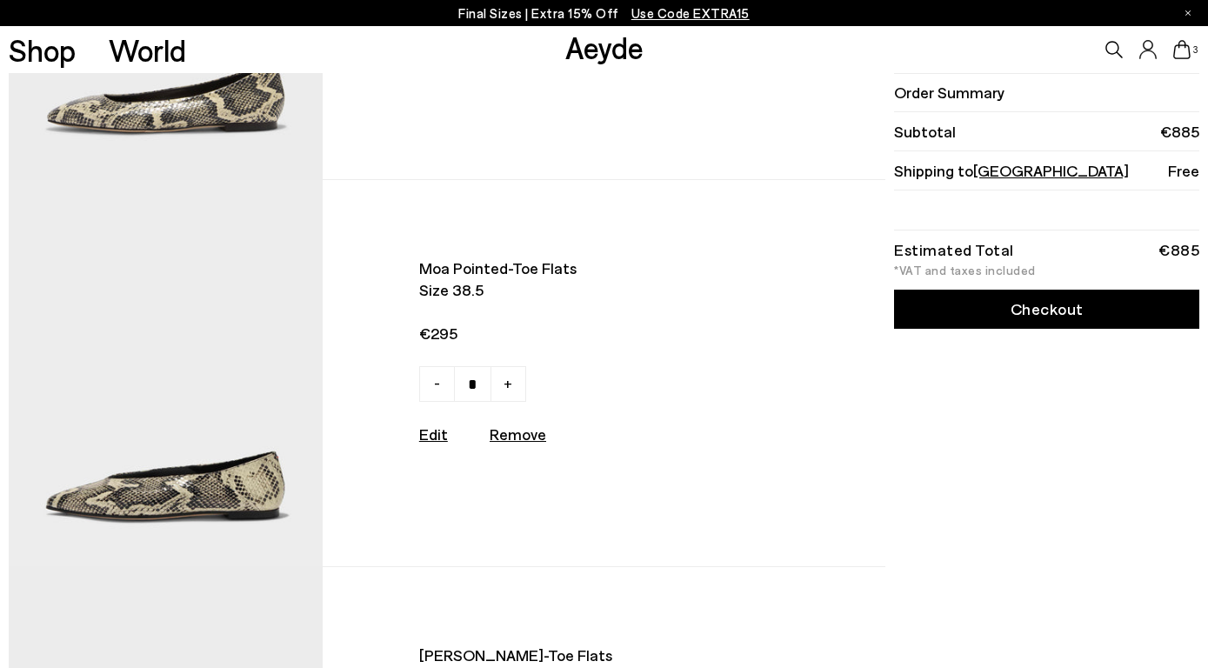
click at [184, 430] on img at bounding box center [166, 373] width 314 height 386
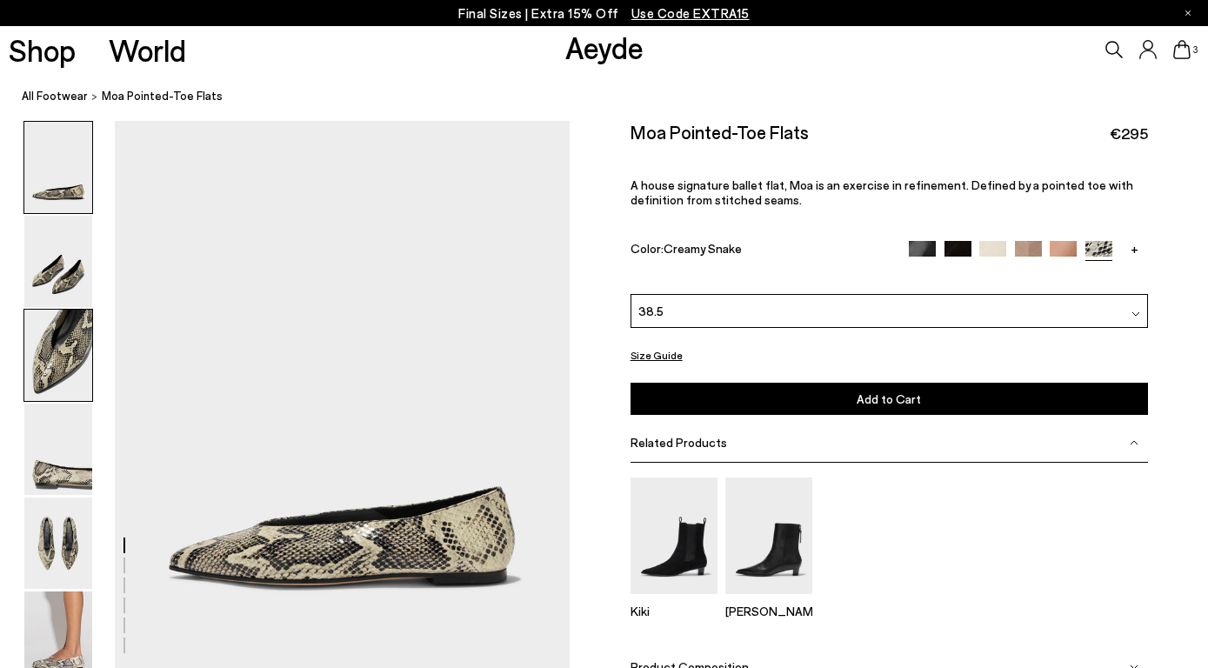
click at [72, 368] on img at bounding box center [58, 355] width 68 height 91
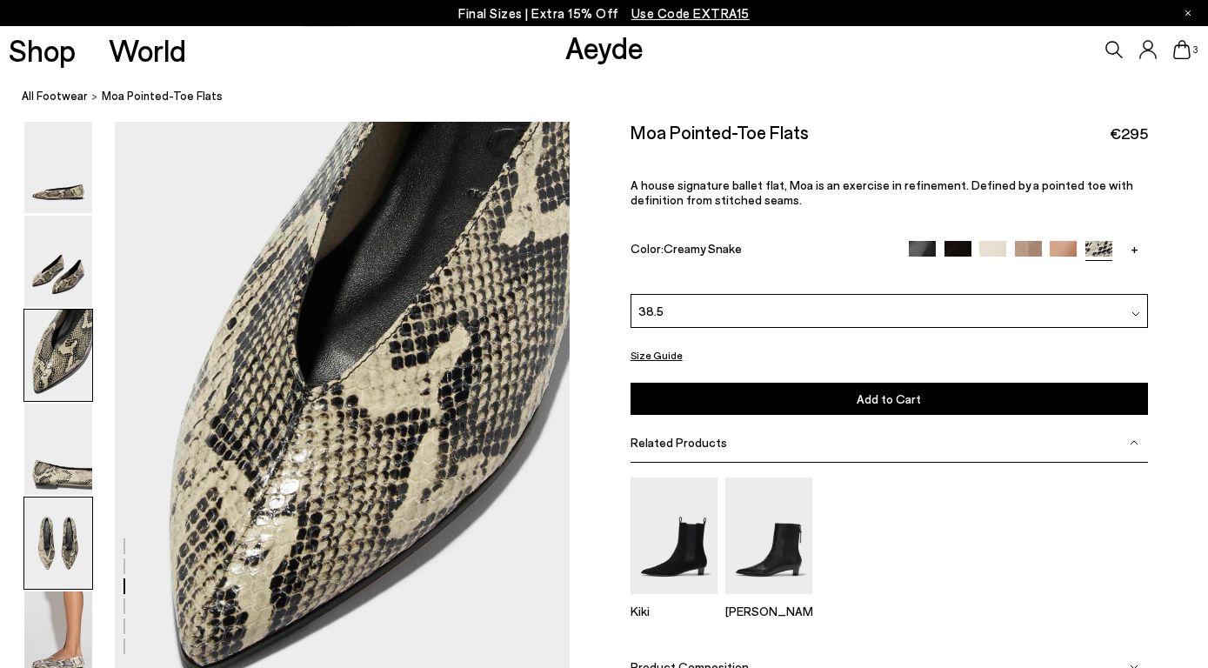
scroll to position [1160, 0]
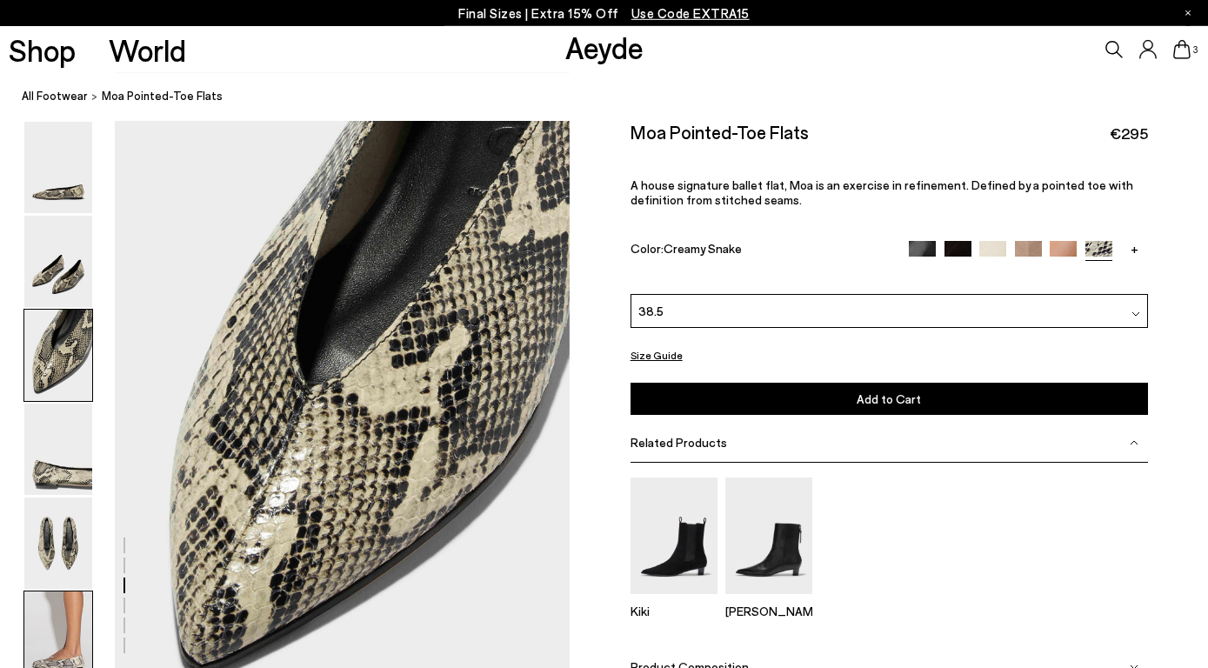
click at [50, 615] on img at bounding box center [58, 636] width 68 height 91
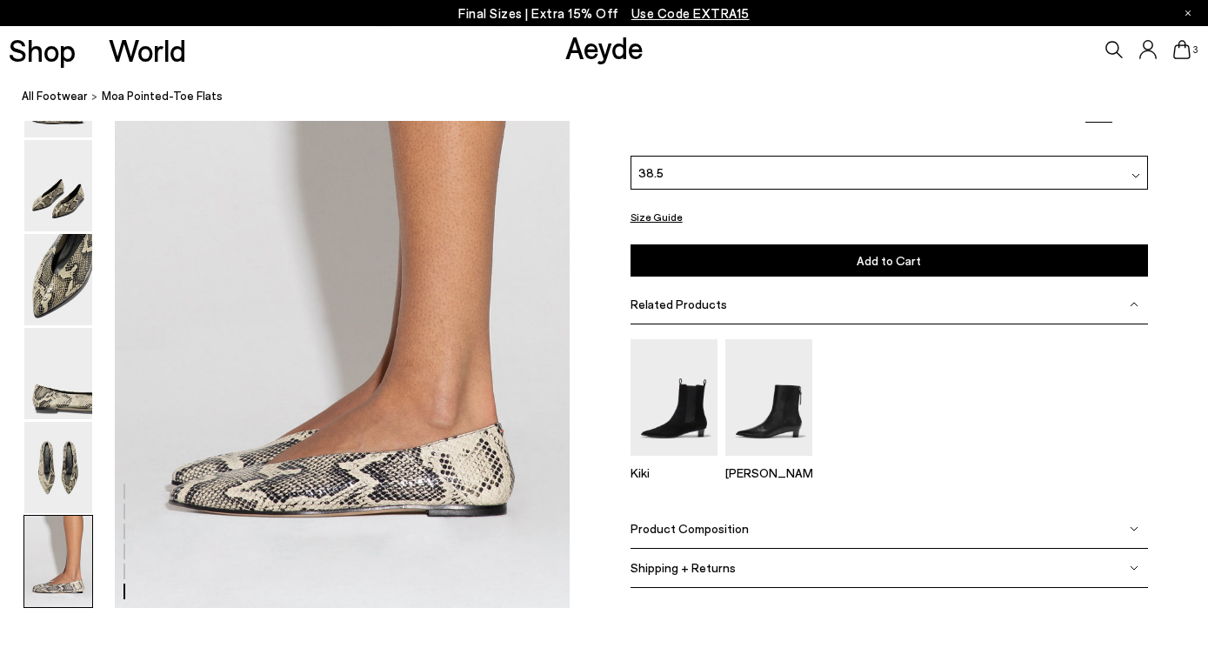
scroll to position [3107, 0]
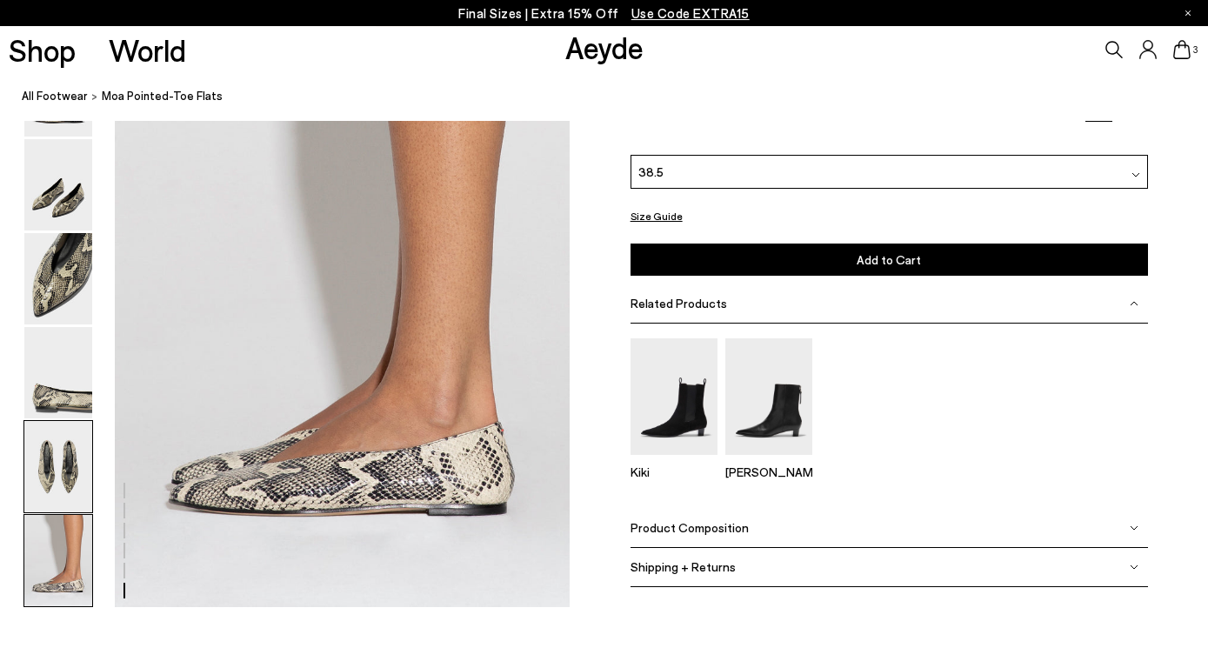
click at [63, 463] on img at bounding box center [58, 466] width 68 height 91
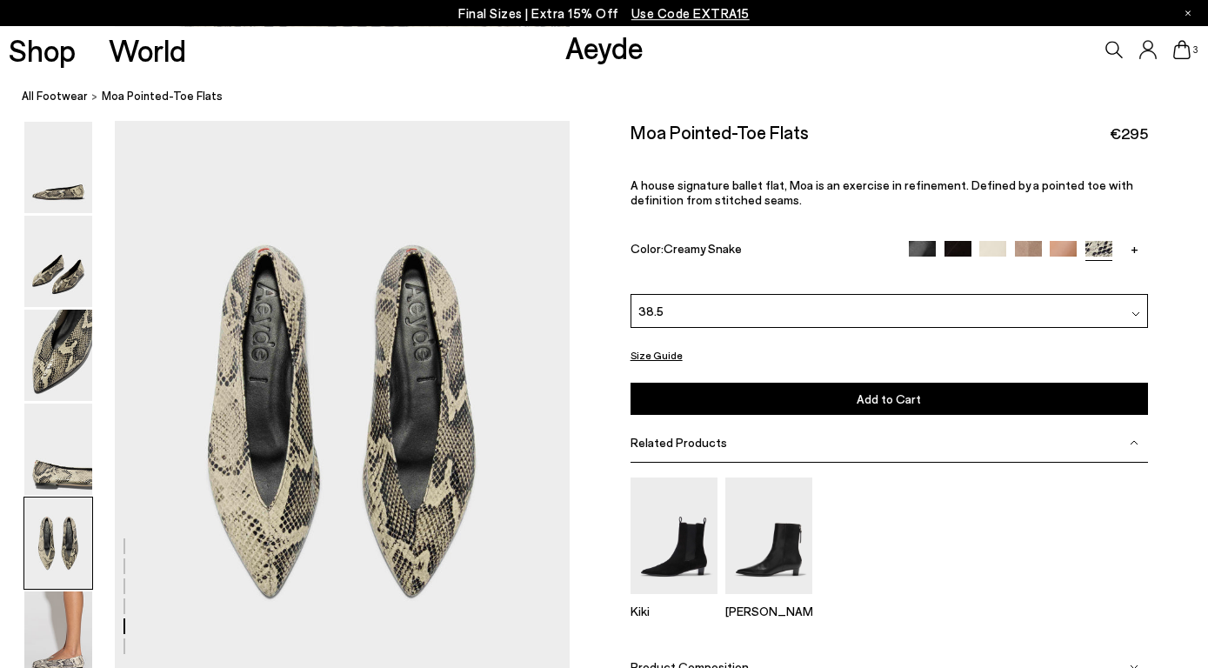
scroll to position [2379, 0]
click at [57, 275] on img at bounding box center [58, 261] width 68 height 91
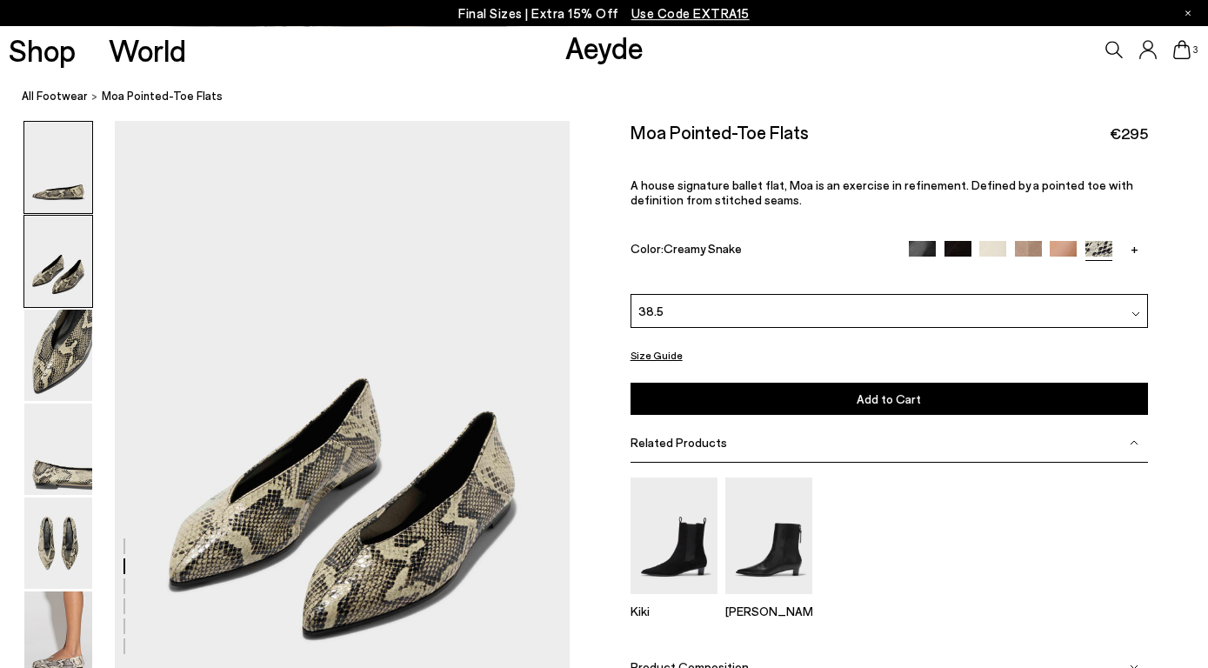
scroll to position [551, 0]
click at [52, 198] on img at bounding box center [58, 167] width 68 height 91
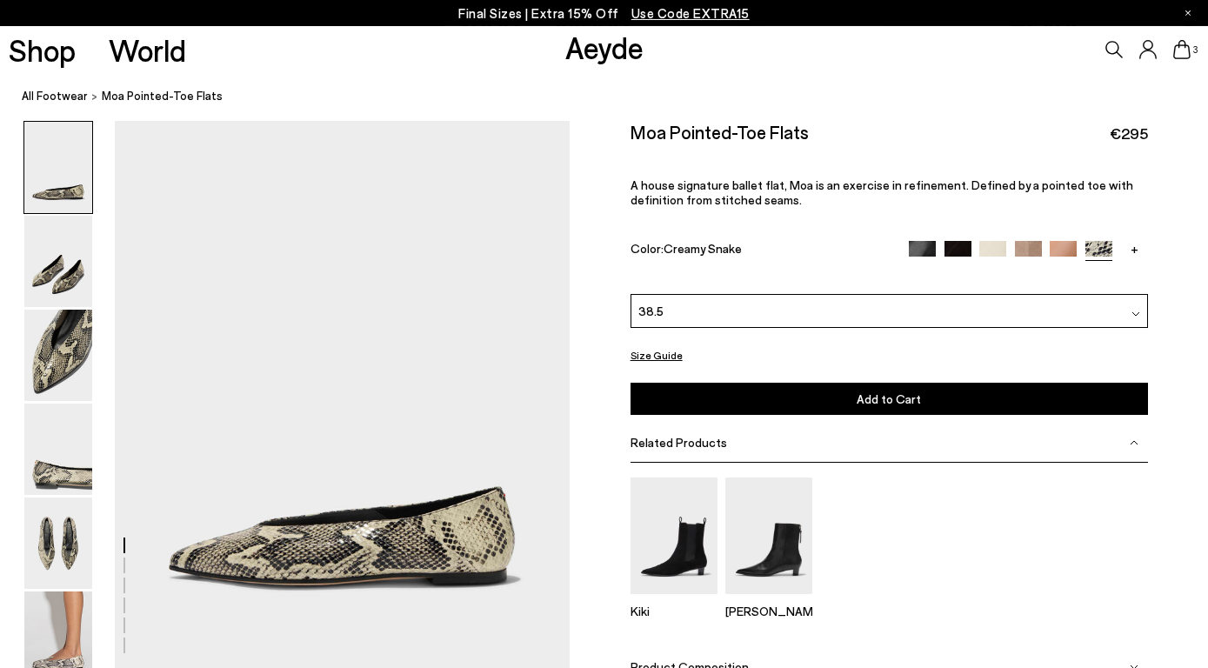
scroll to position [0, 0]
click at [840, 294] on div "38.5" at bounding box center [889, 311] width 517 height 34
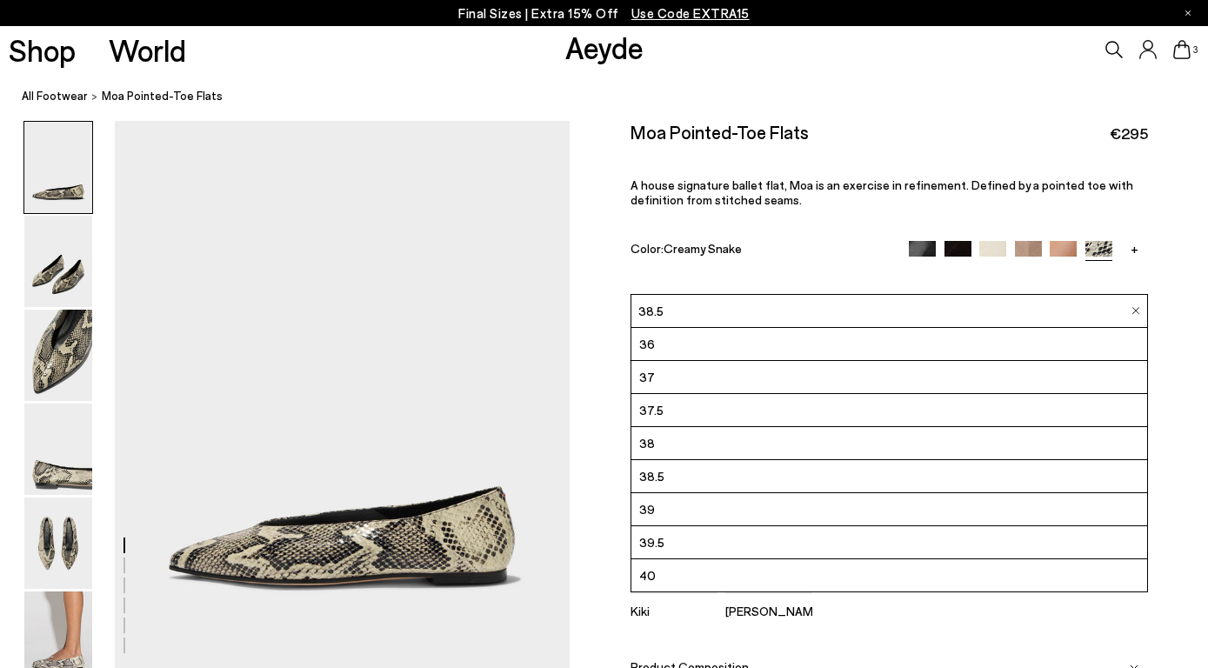
click at [731, 427] on li "38" at bounding box center [889, 443] width 516 height 33
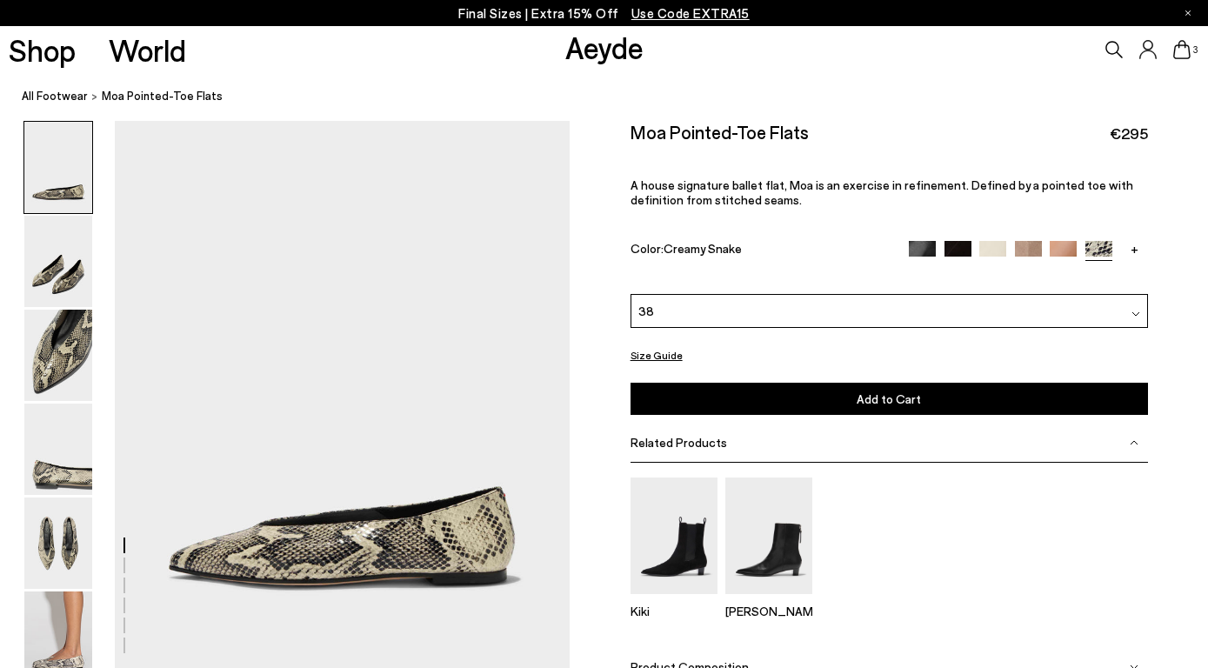
click at [804, 383] on button "Add to Cart Select a Size First" at bounding box center [889, 399] width 517 height 32
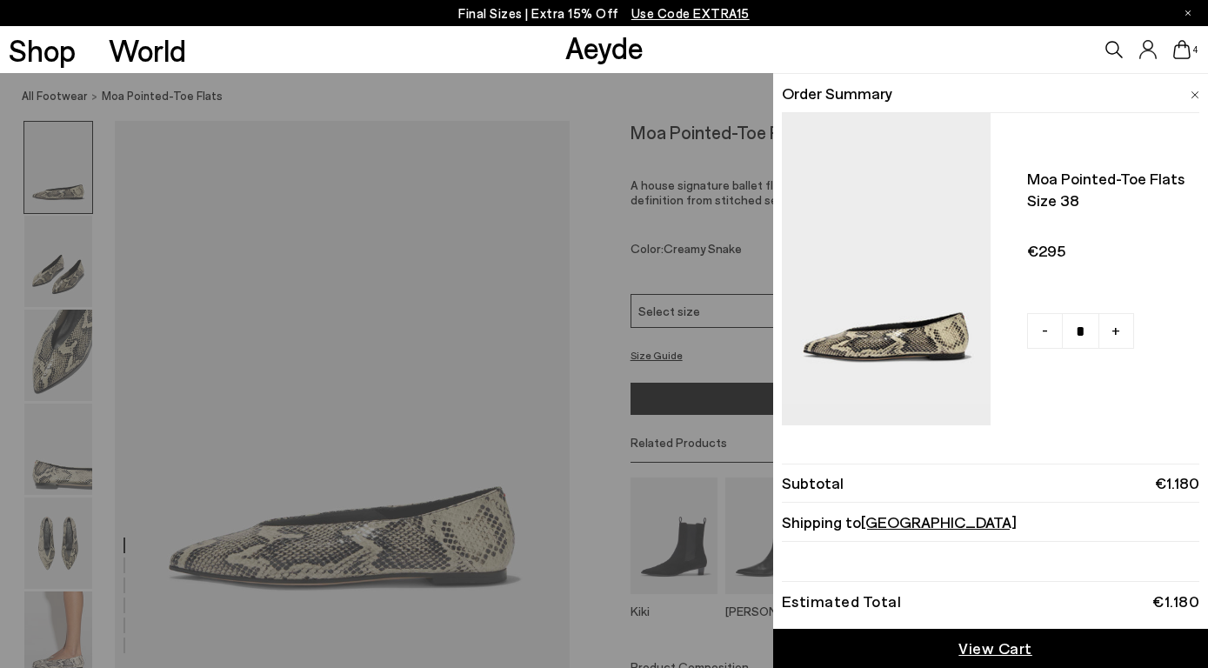
click at [977, 647] on span "View Cart" at bounding box center [995, 648] width 74 height 22
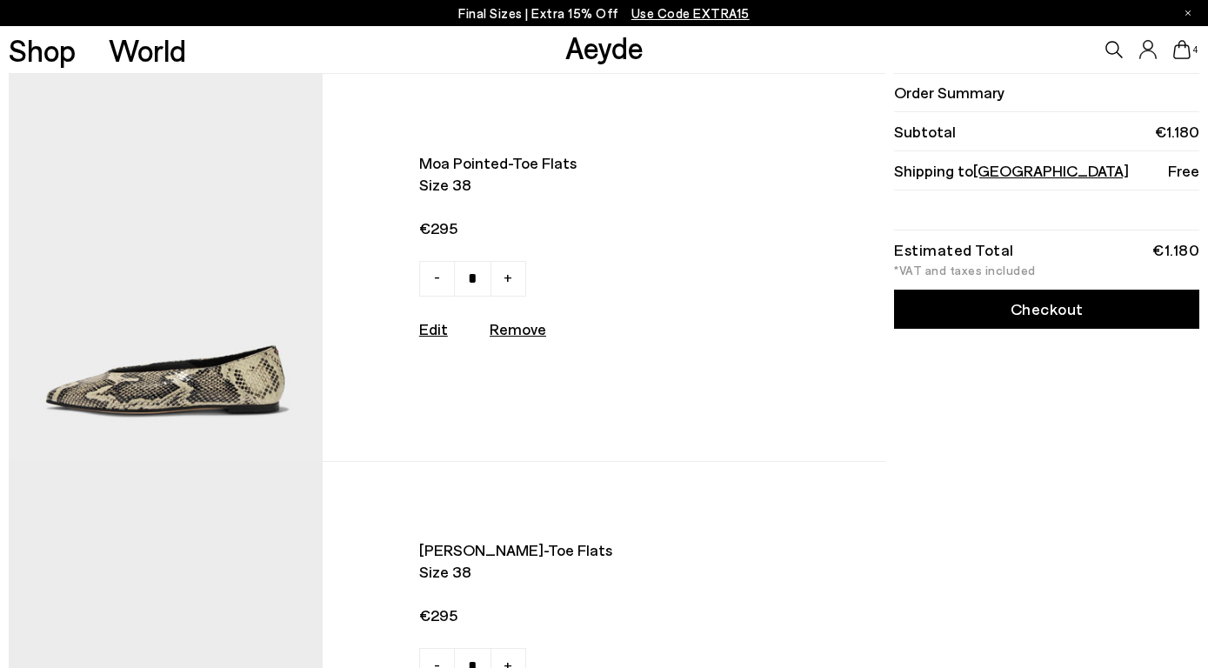
click at [640, 548] on span "[PERSON_NAME]-toe flats" at bounding box center [590, 550] width 342 height 22
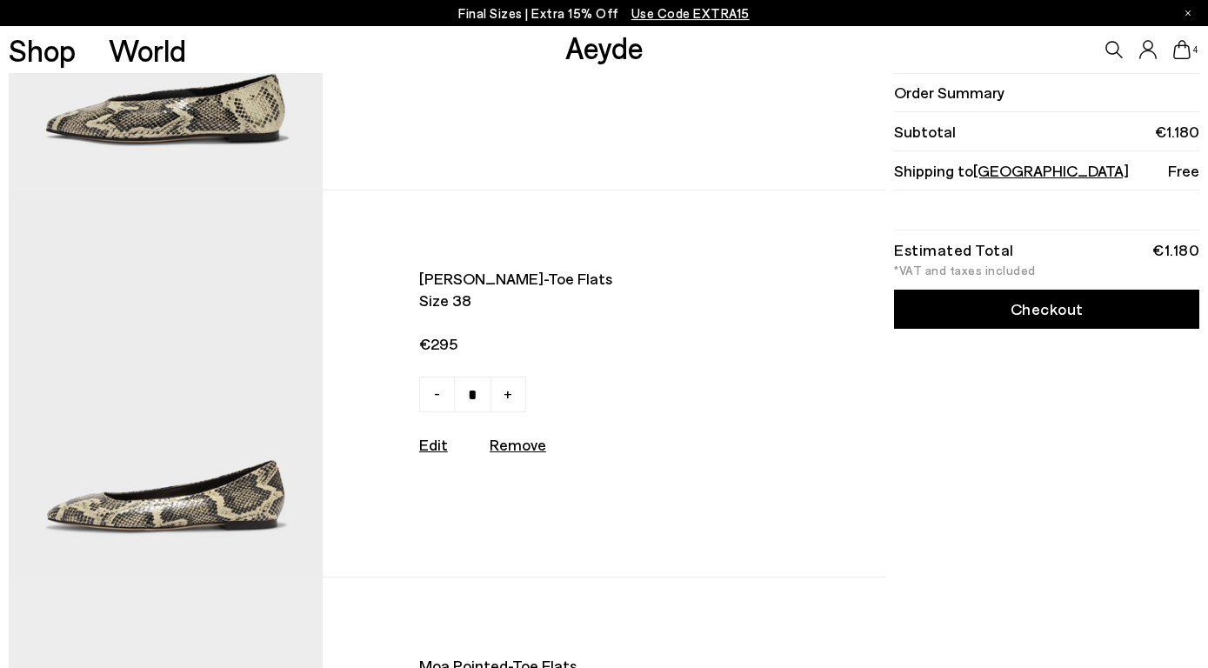
scroll to position [282, 0]
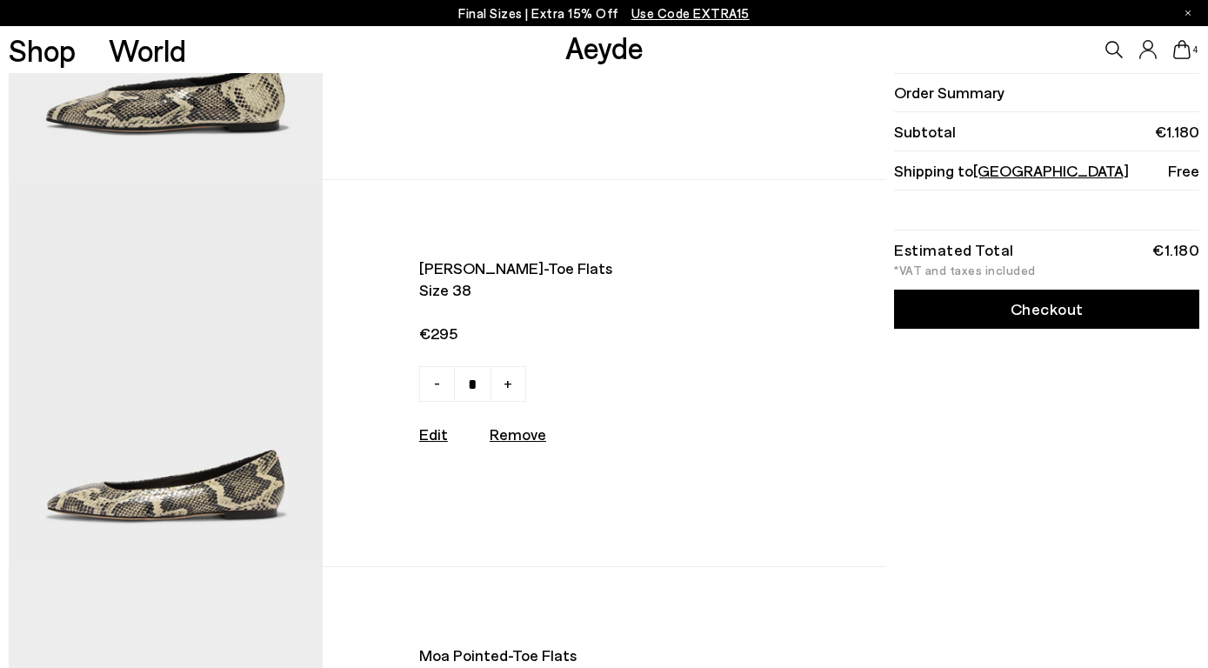
click at [197, 405] on img at bounding box center [166, 373] width 314 height 386
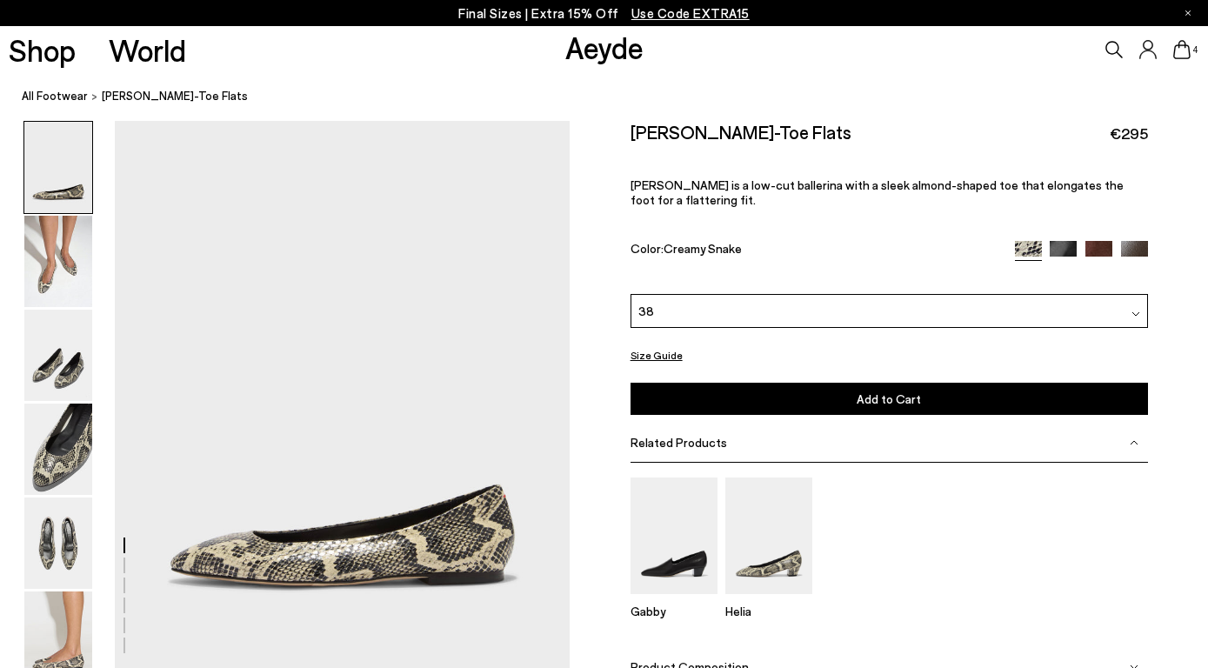
click at [49, 573] on img at bounding box center [58, 542] width 68 height 91
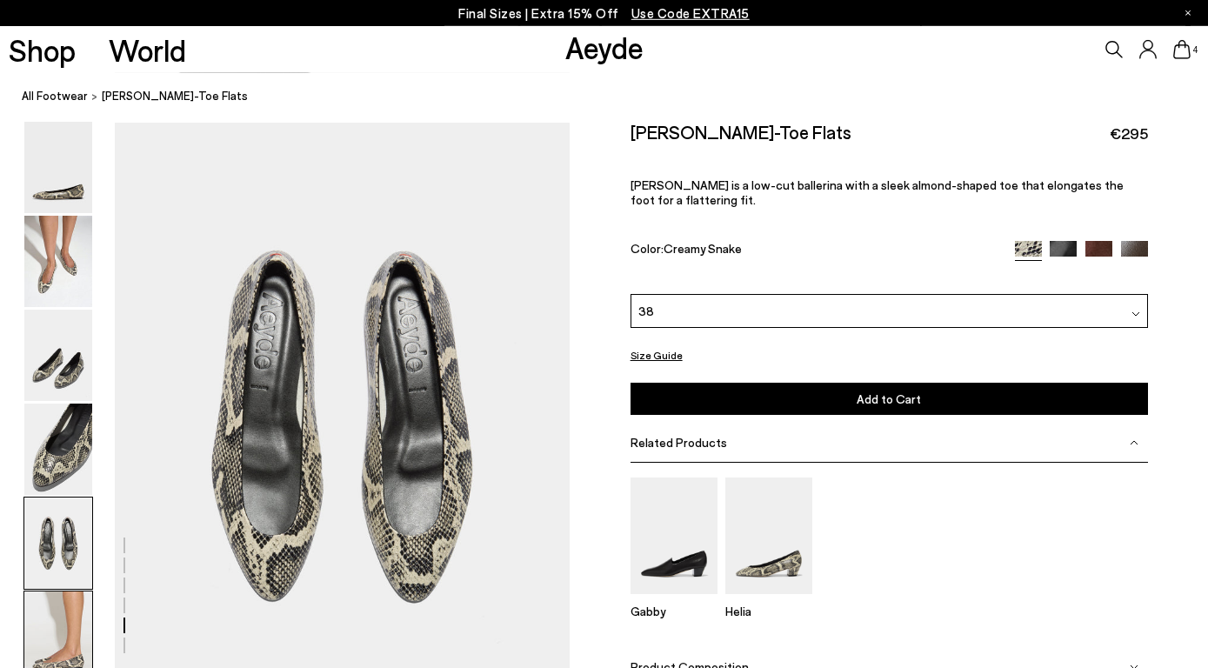
scroll to position [2379, 0]
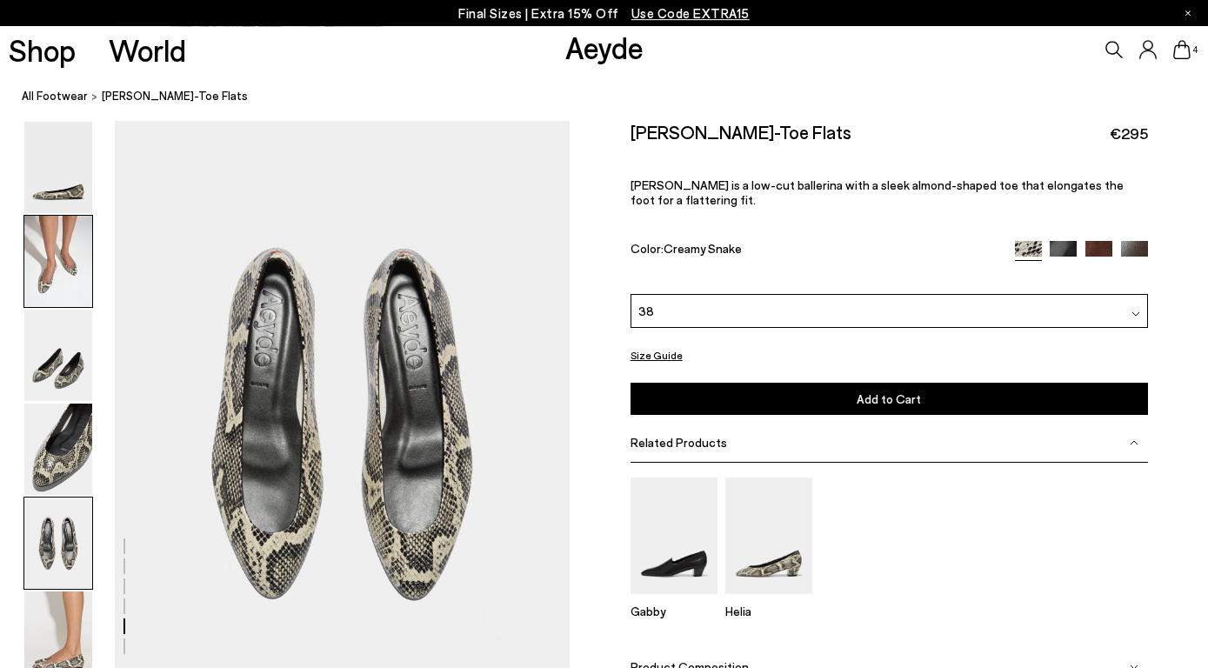
click at [52, 266] on img at bounding box center [58, 261] width 68 height 91
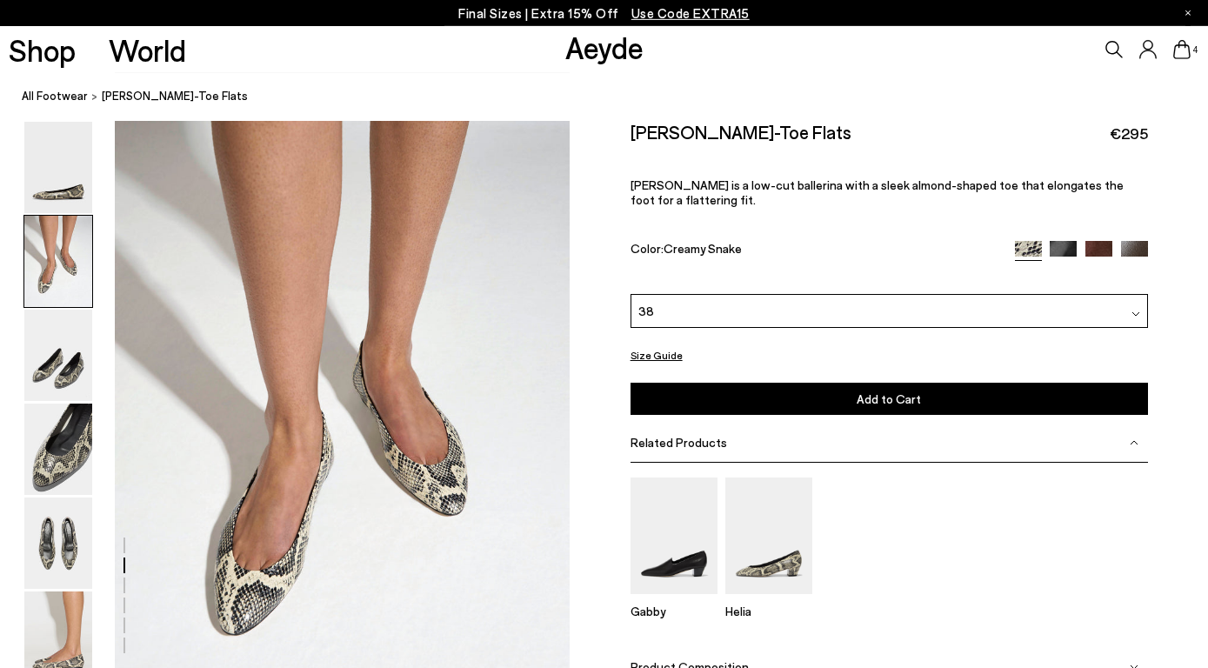
scroll to position [551, 0]
click at [1195, 58] on div "4" at bounding box center [1006, 49] width 403 height 47
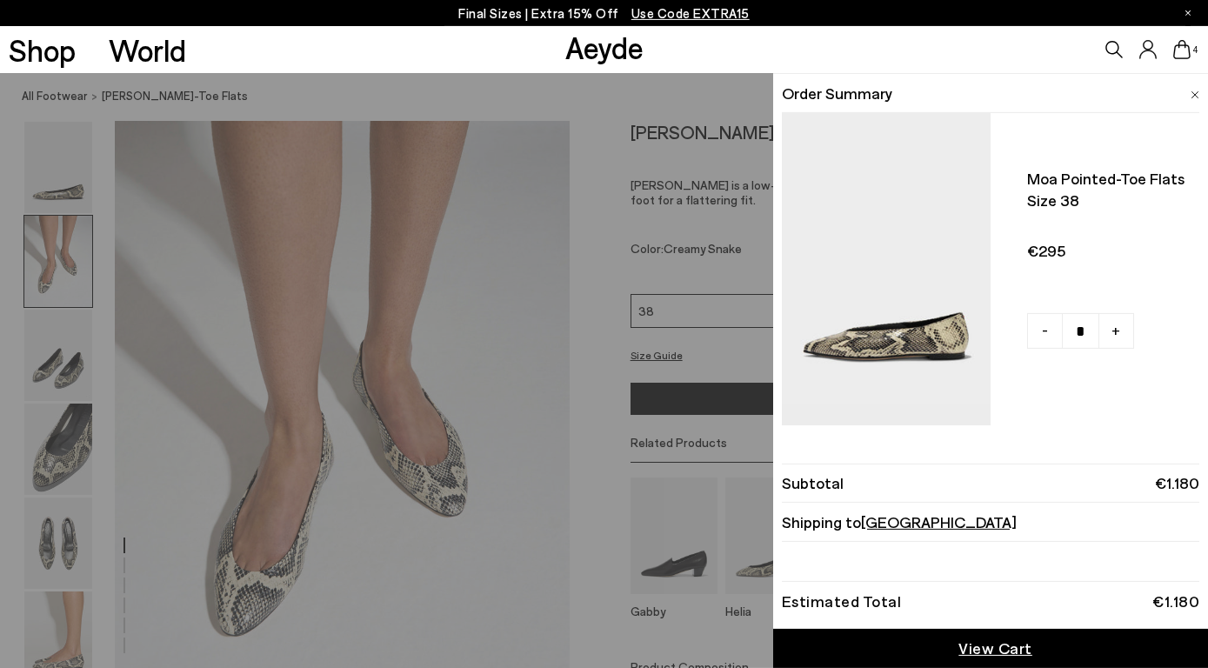
click at [1183, 52] on icon at bounding box center [1181, 49] width 17 height 19
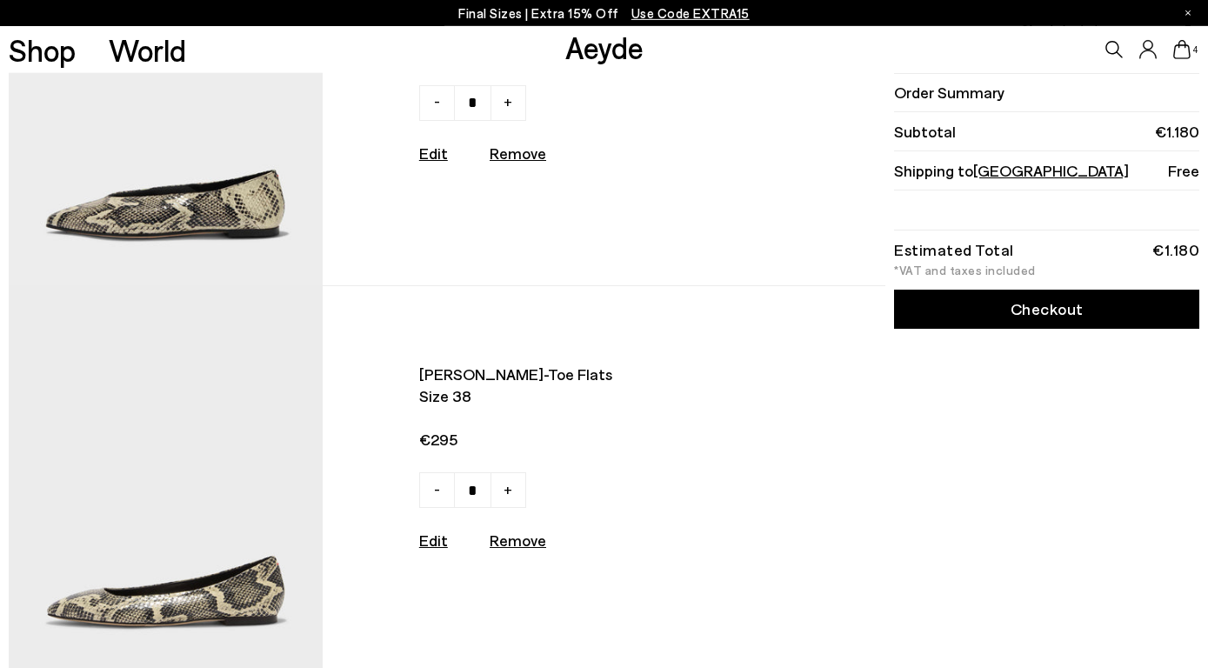
scroll to position [188, 0]
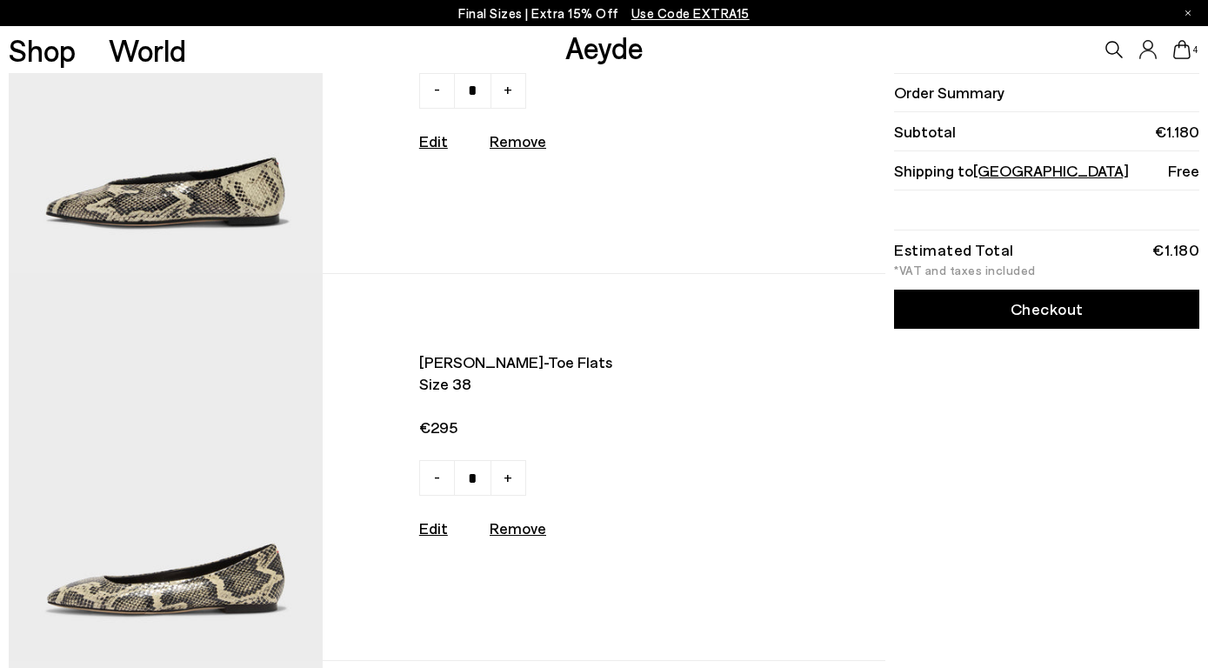
click at [517, 530] on u "Remove" at bounding box center [518, 527] width 57 height 19
type input "*"
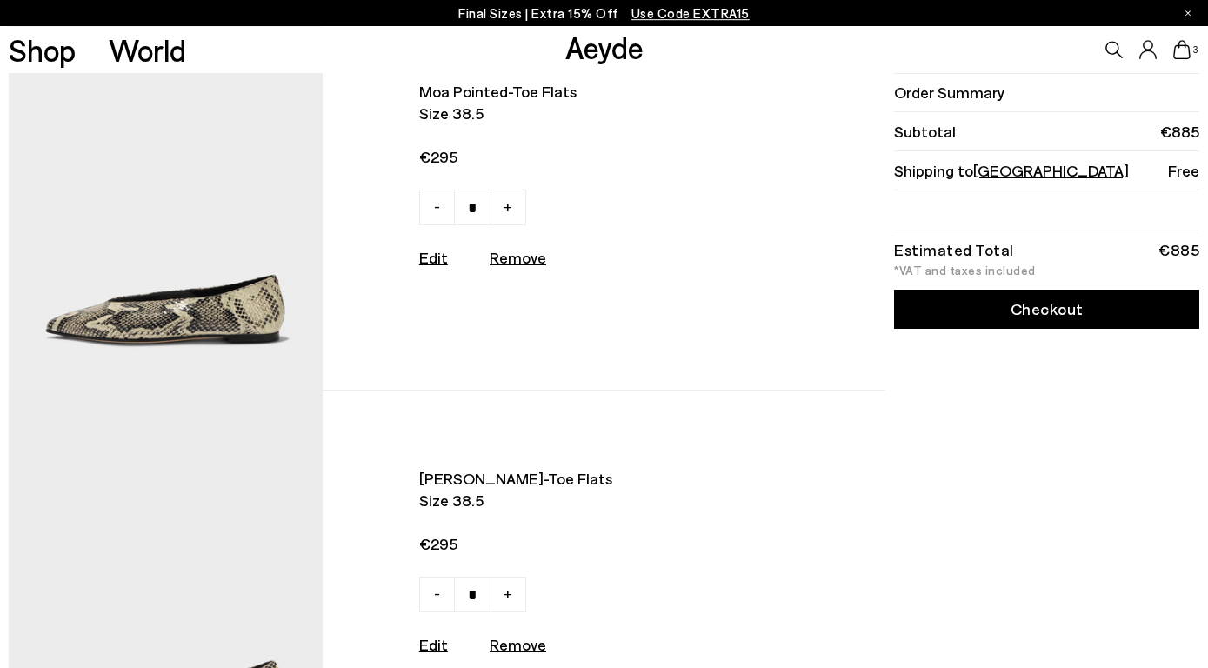
scroll to position [517, 0]
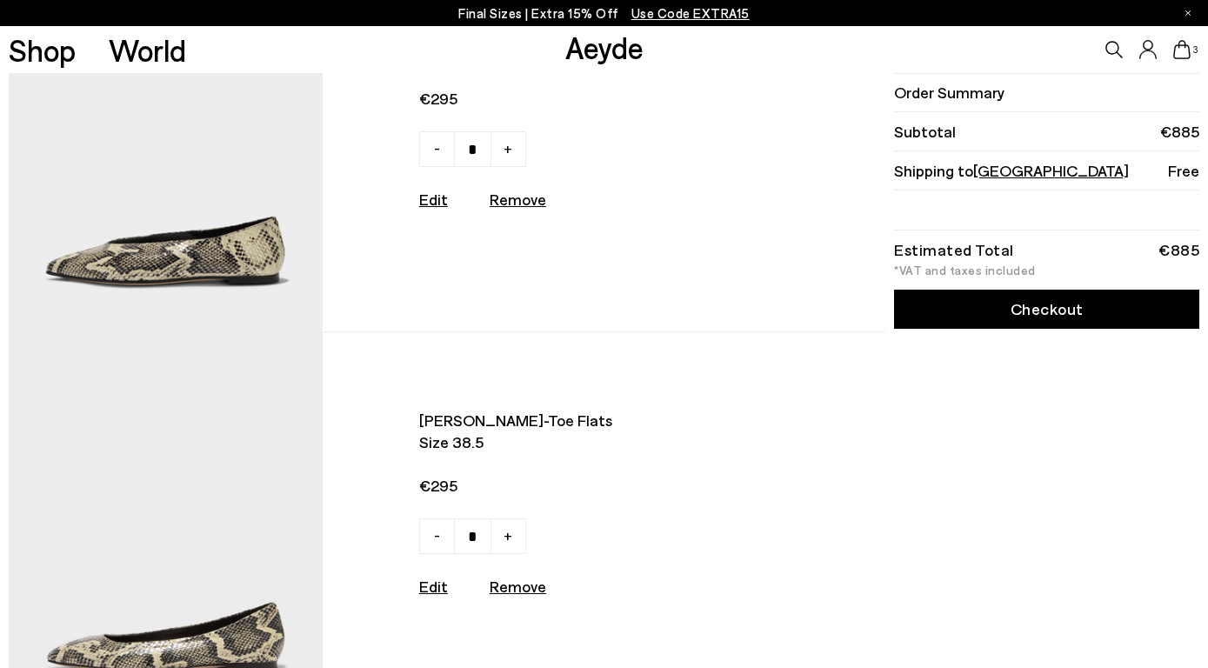
click at [510, 587] on u "Remove" at bounding box center [518, 586] width 57 height 19
type input "*"
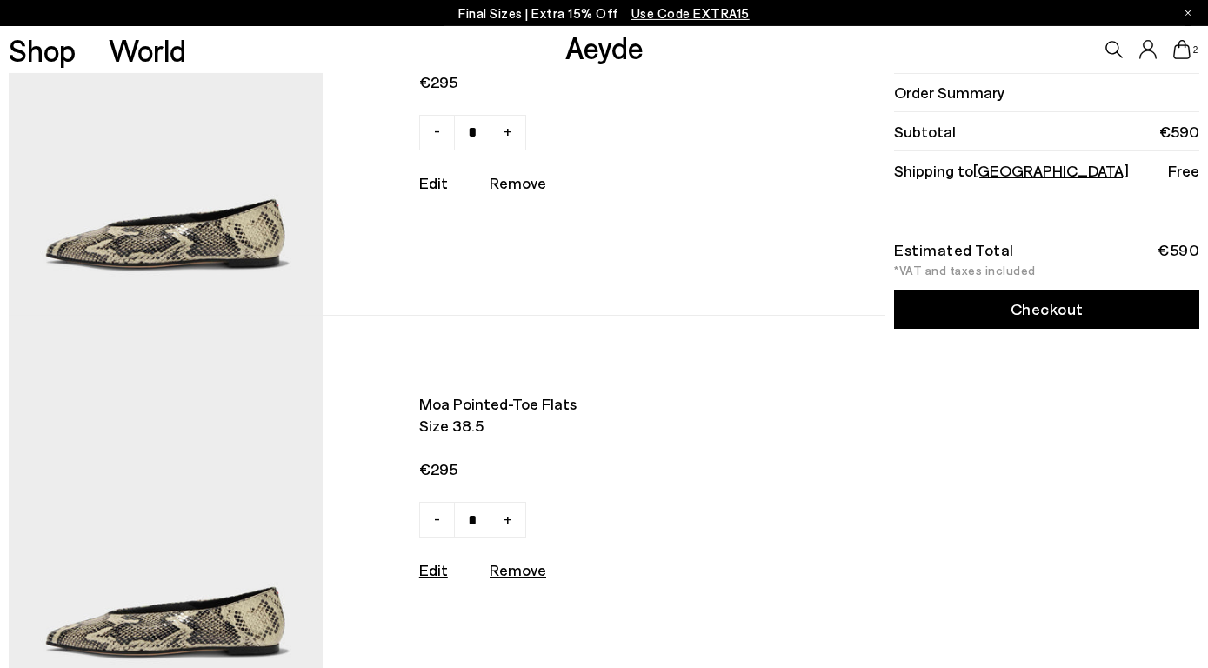
scroll to position [141, 0]
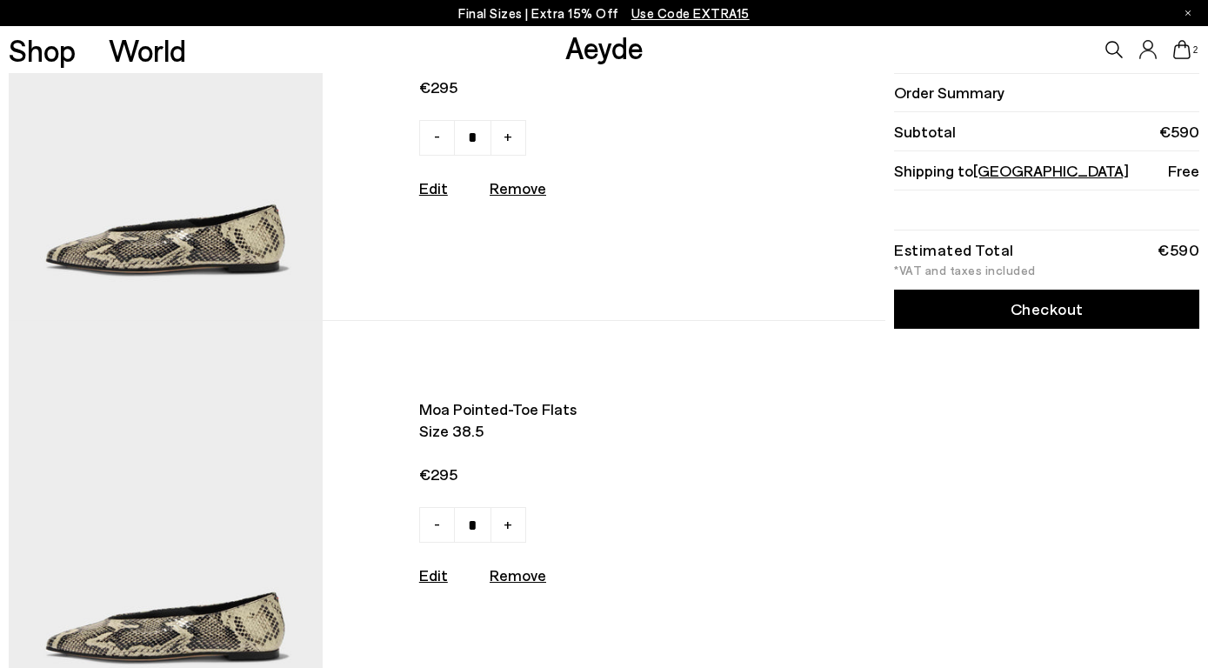
click at [1070, 317] on link "Checkout" at bounding box center [1046, 309] width 305 height 39
